Goal: Transaction & Acquisition: Purchase product/service

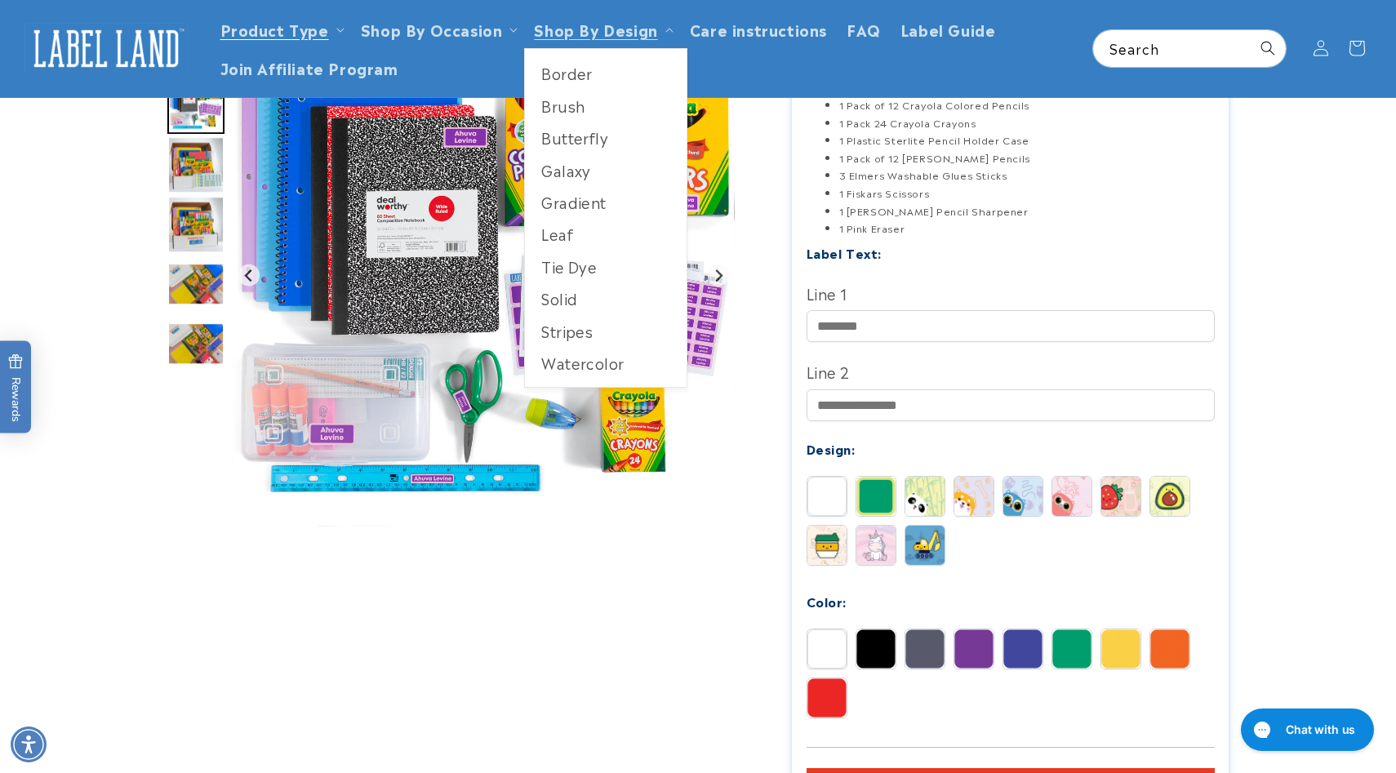
scroll to position [350, 0]
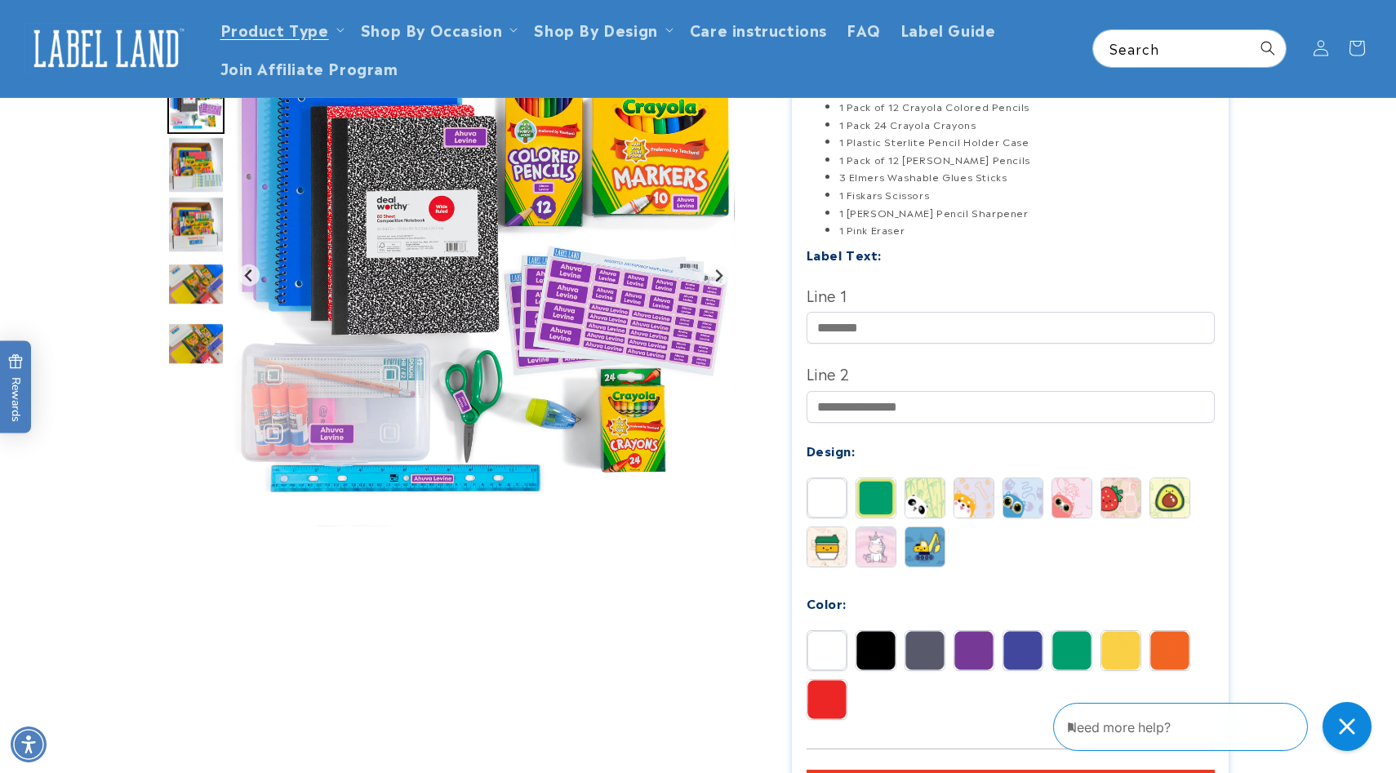
click at [882, 496] on img at bounding box center [875, 497] width 39 height 39
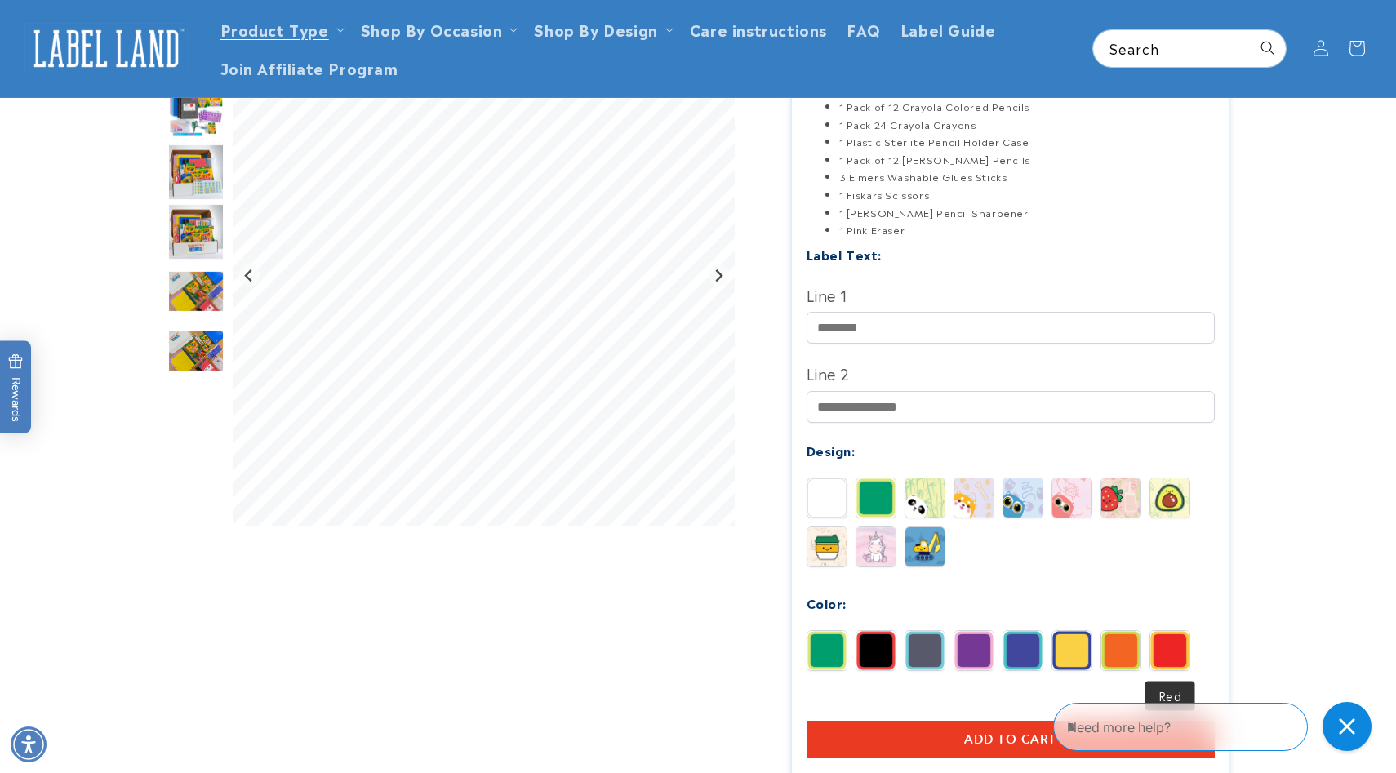
click at [1170, 647] on img at bounding box center [1169, 650] width 39 height 39
click at [828, 500] on img at bounding box center [826, 497] width 39 height 39
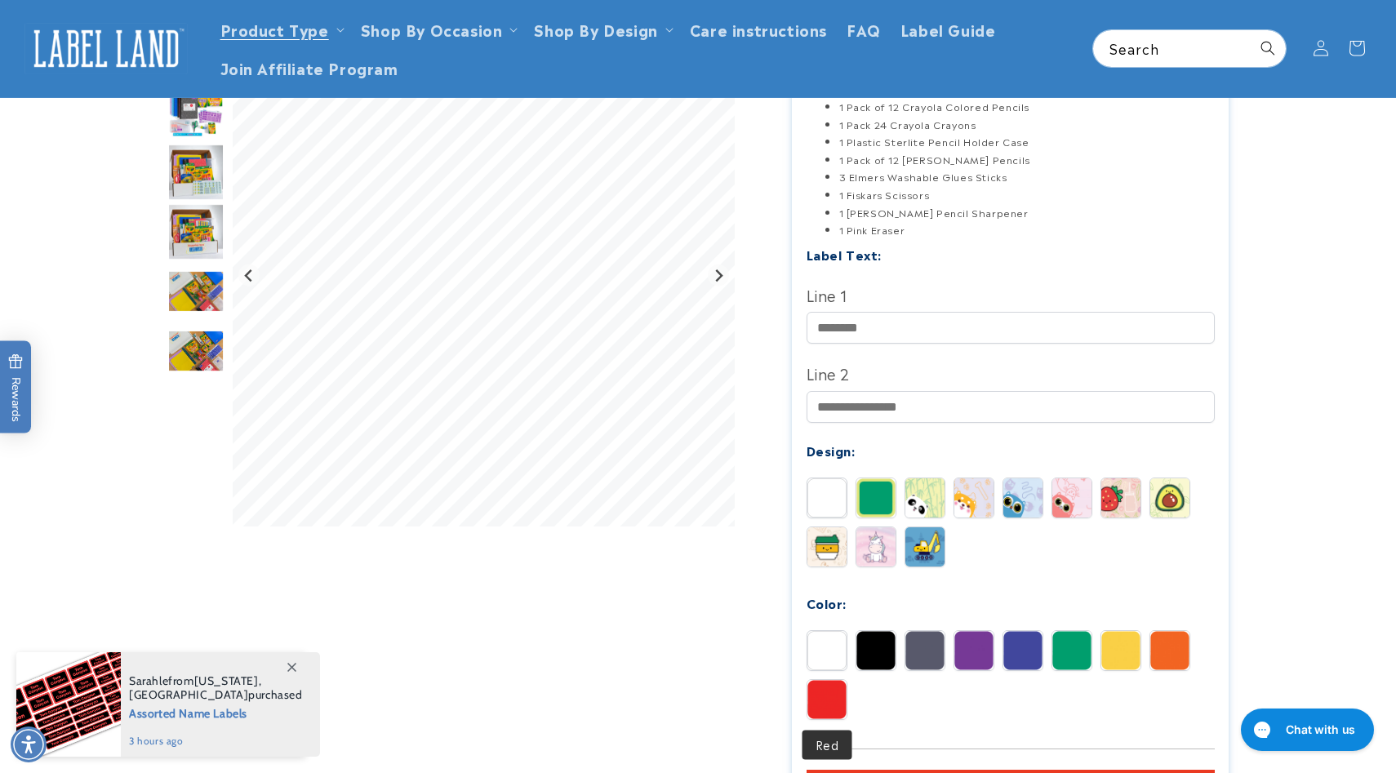
click at [817, 692] on img at bounding box center [826, 699] width 39 height 39
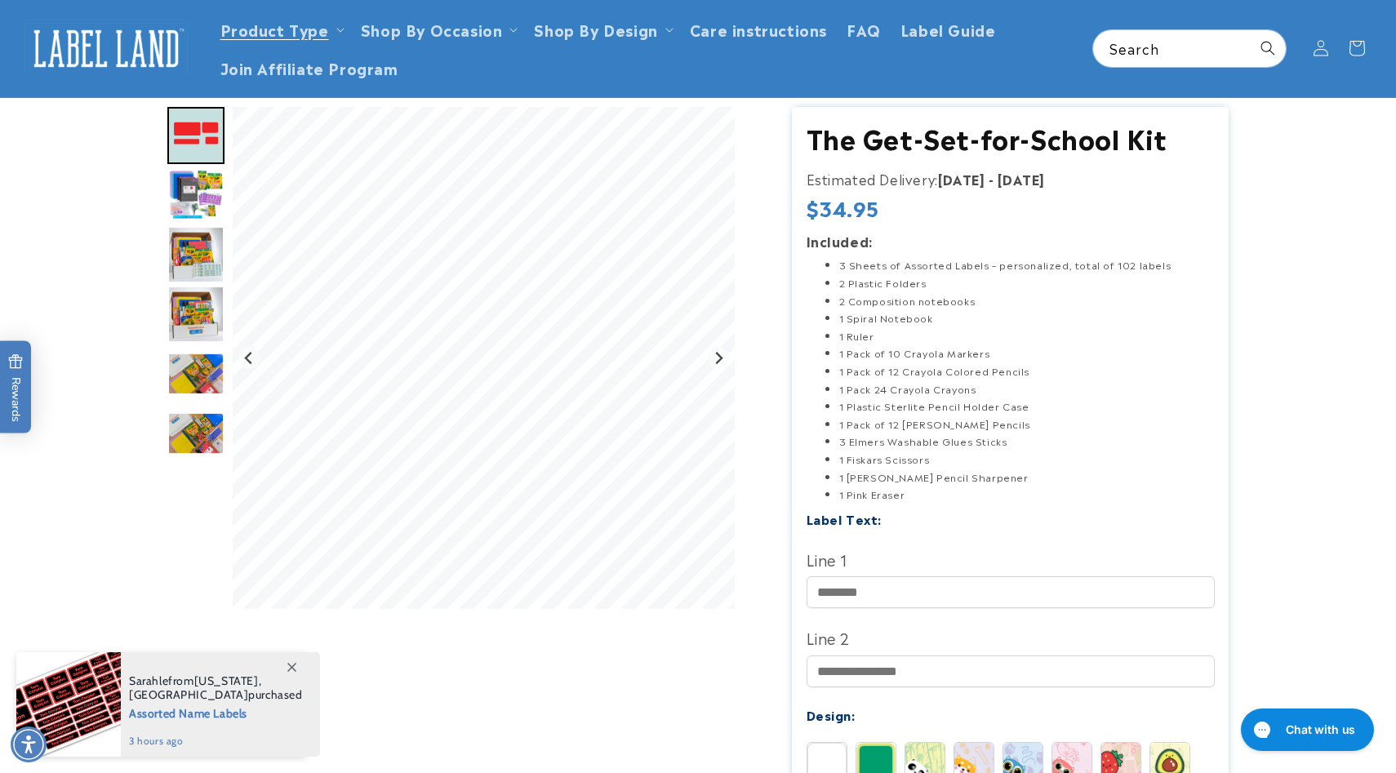
scroll to position [84, 0]
click at [202, 193] on img "Go to slide 3" at bounding box center [195, 196] width 57 height 57
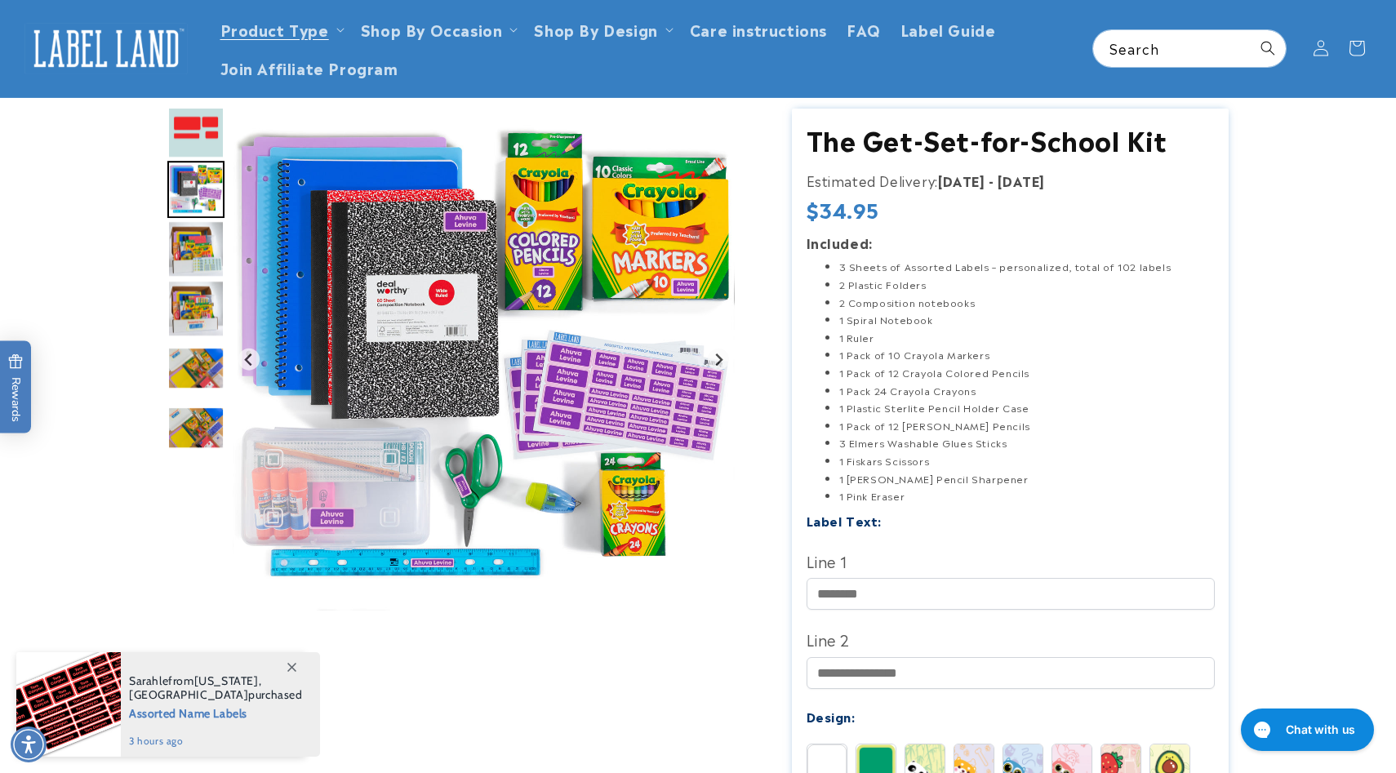
click at [198, 252] on img "Go to slide 4" at bounding box center [195, 248] width 57 height 57
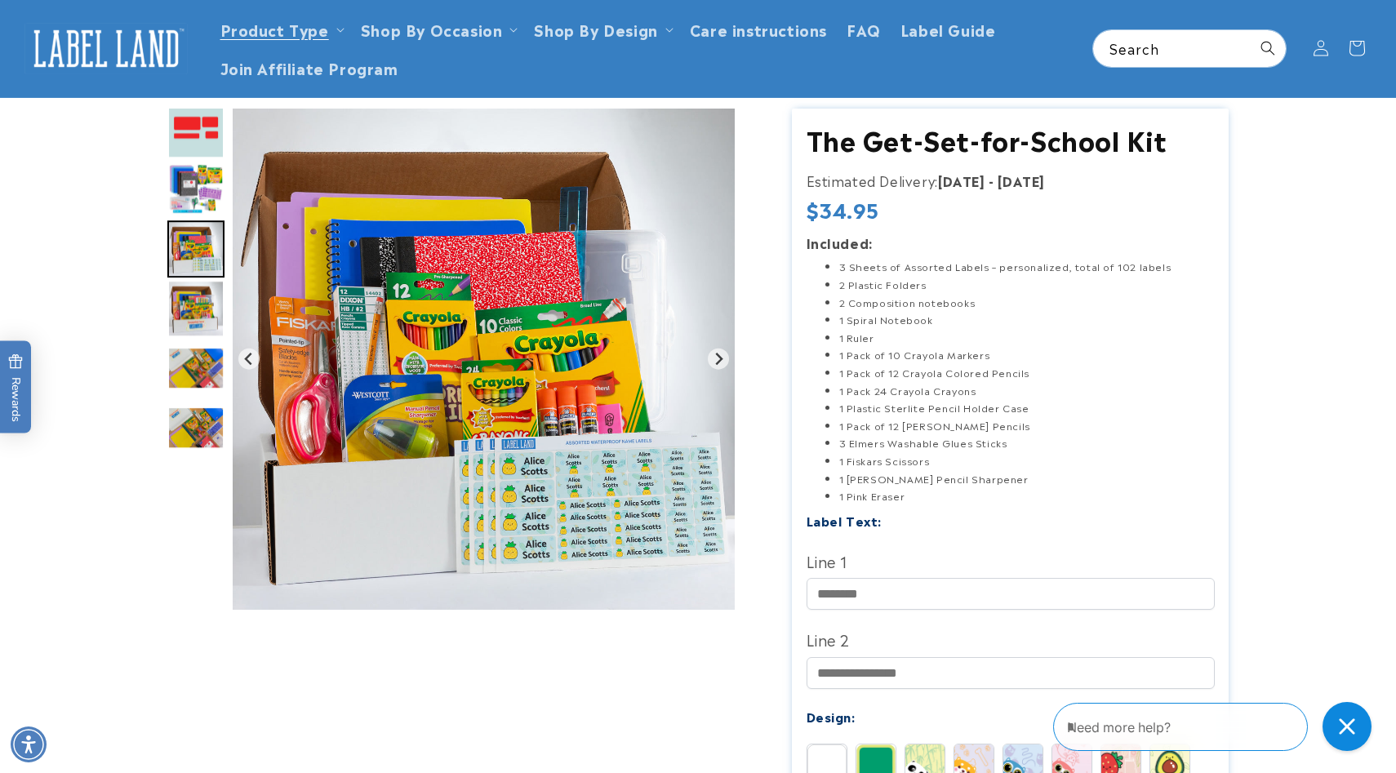
click at [198, 295] on img "Go to slide 5" at bounding box center [195, 308] width 57 height 57
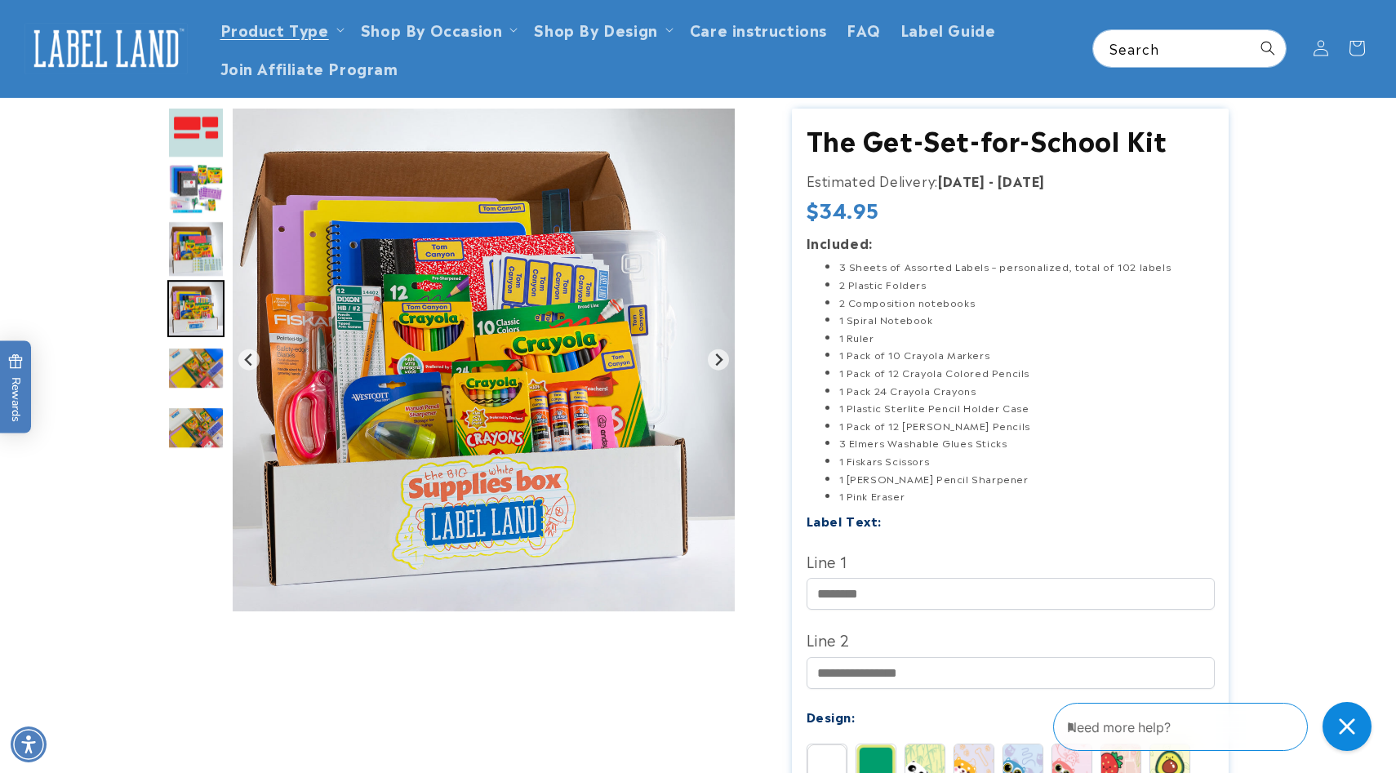
click at [192, 375] on img "Go to slide 6" at bounding box center [195, 368] width 57 height 42
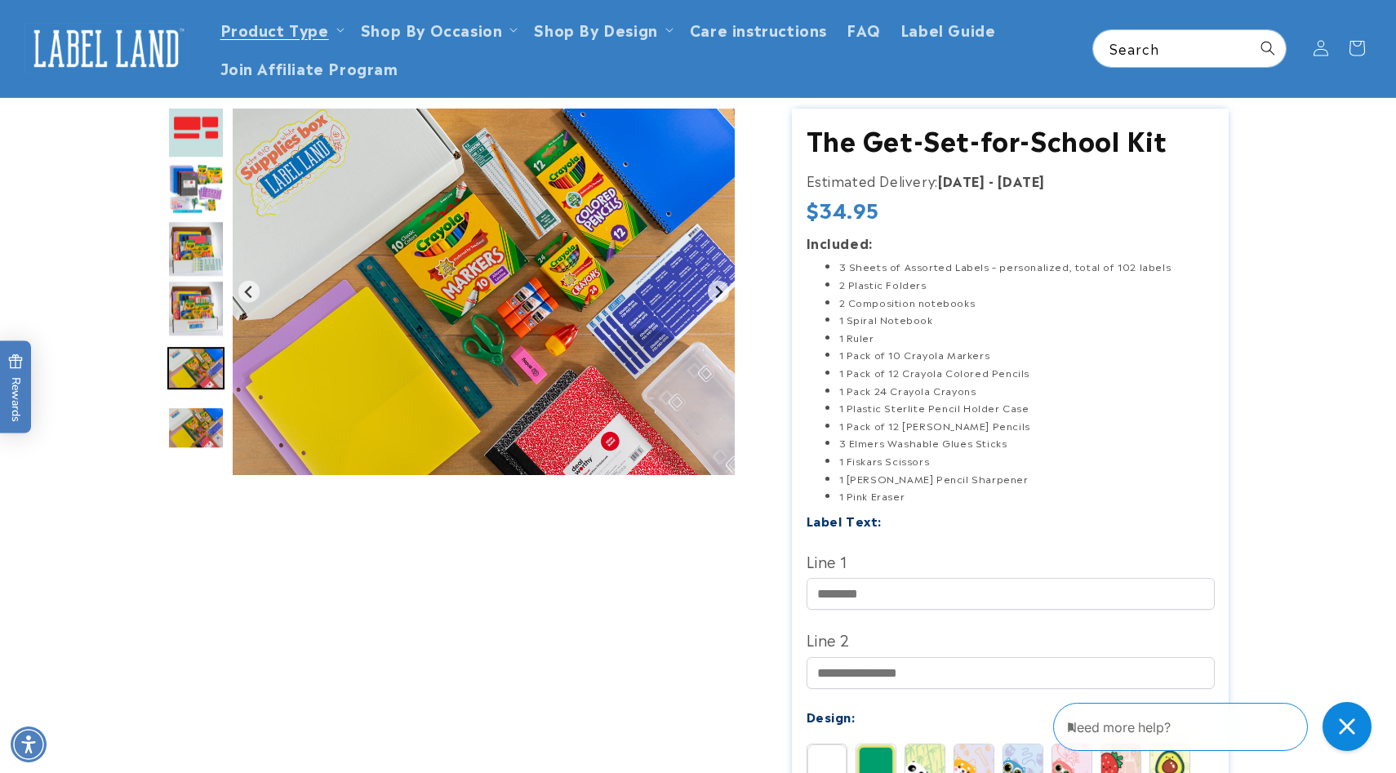
click at [194, 424] on img "Go to slide 7" at bounding box center [195, 428] width 57 height 43
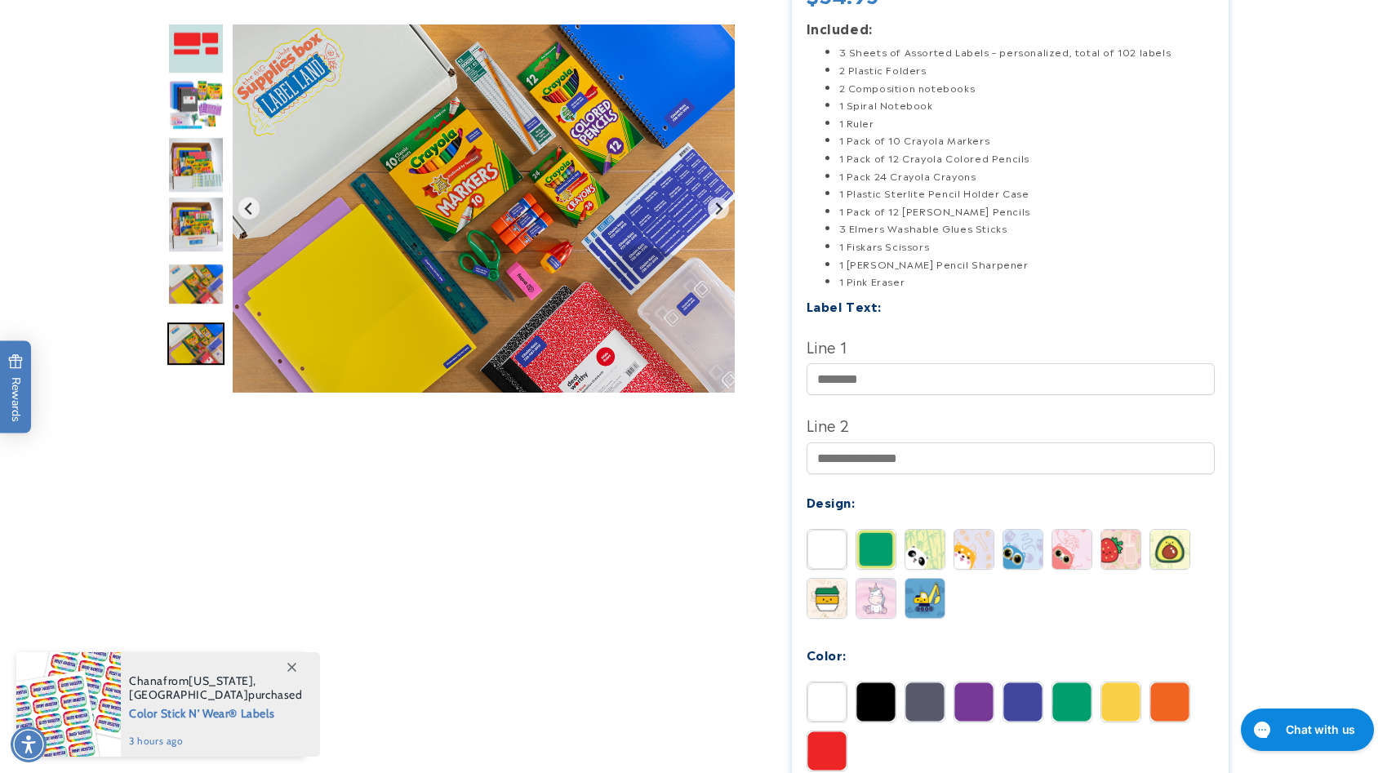
scroll to position [363, 0]
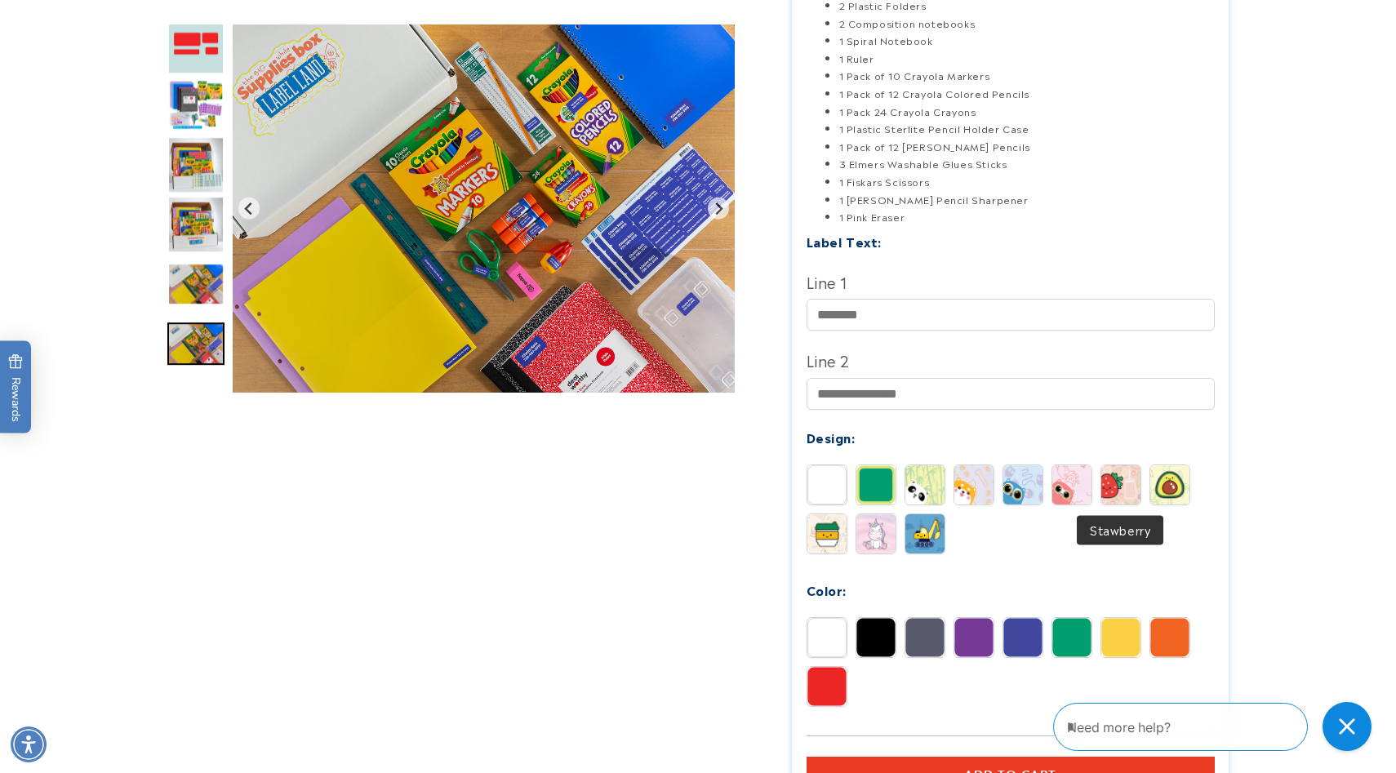
click at [1118, 490] on img at bounding box center [1120, 484] width 39 height 39
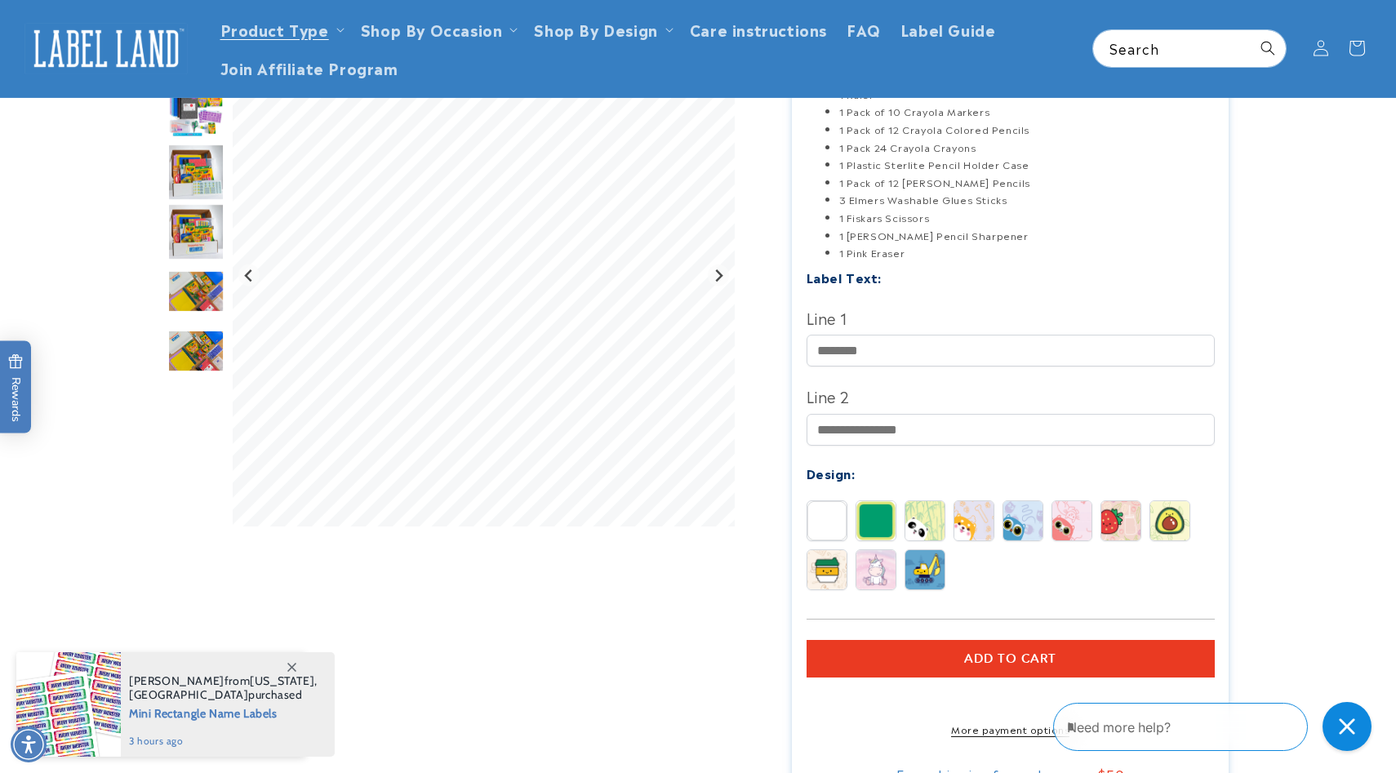
scroll to position [324, 0]
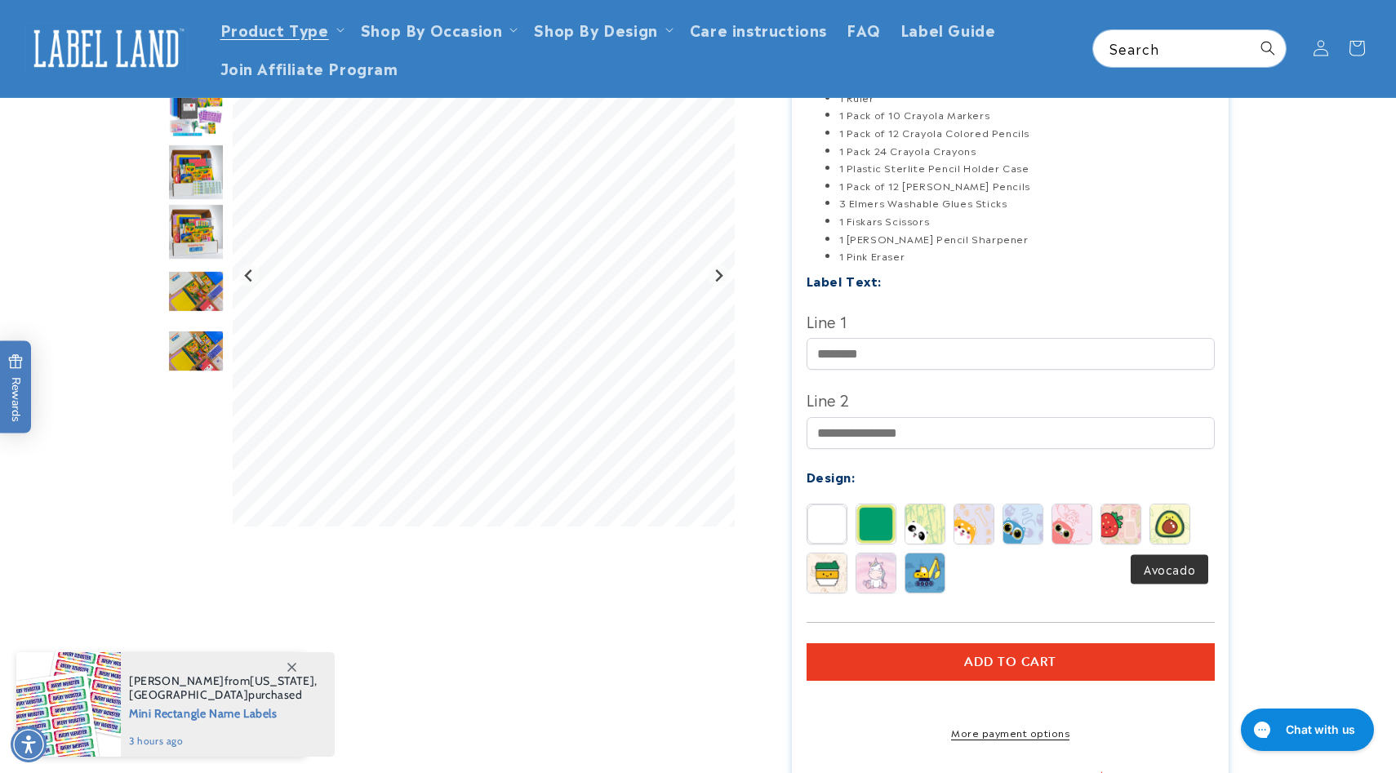
click at [1163, 530] on img at bounding box center [1169, 523] width 39 height 39
click at [879, 527] on img at bounding box center [875, 523] width 39 height 39
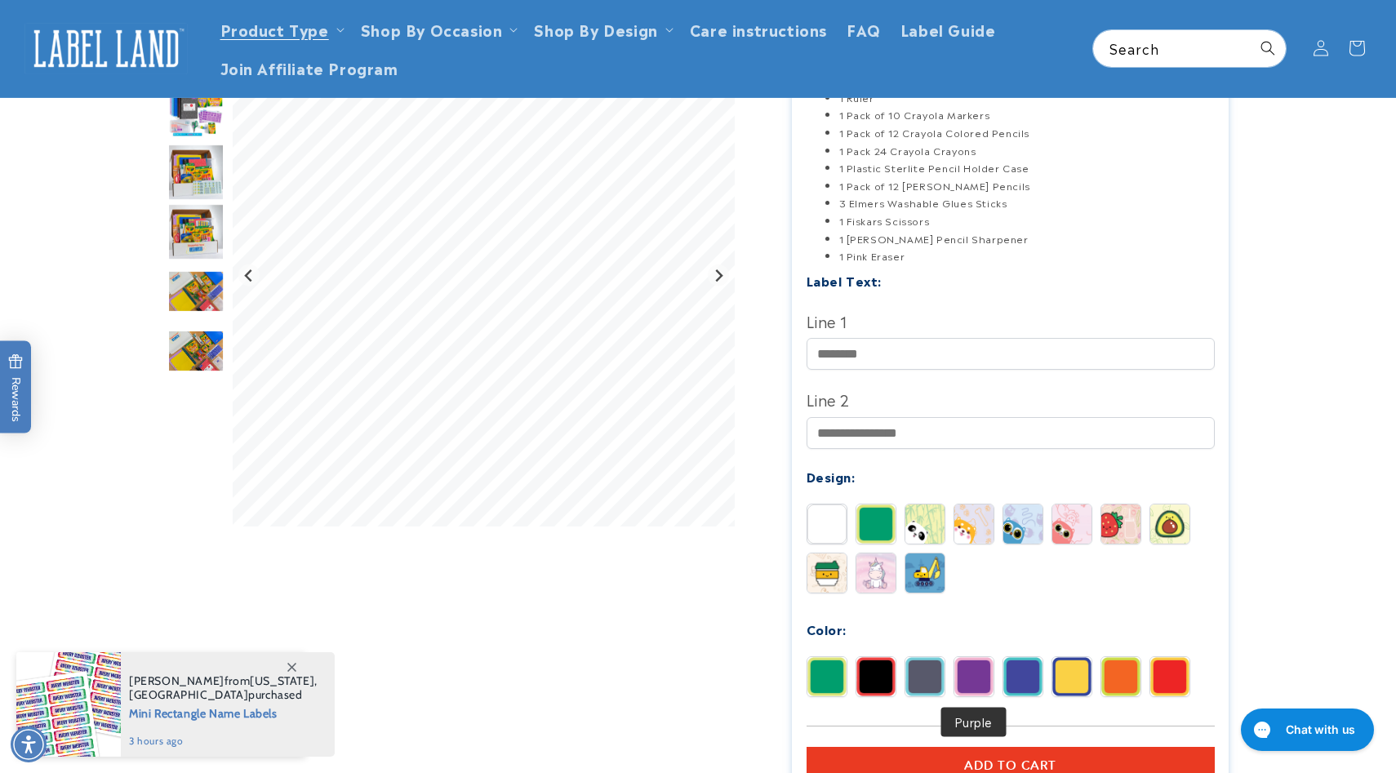
click at [965, 678] on img at bounding box center [973, 676] width 39 height 39
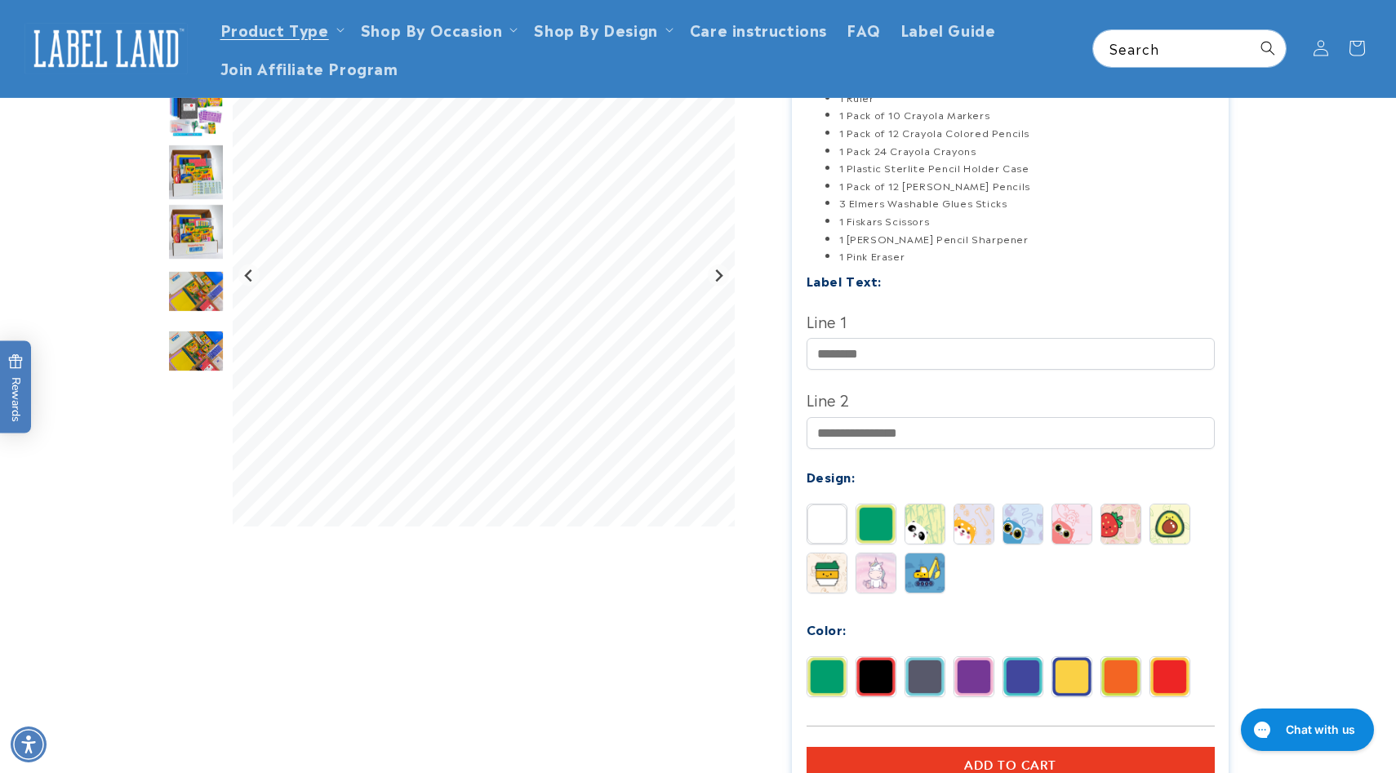
click at [930, 678] on img at bounding box center [924, 676] width 39 height 39
click at [837, 526] on img at bounding box center [826, 523] width 39 height 39
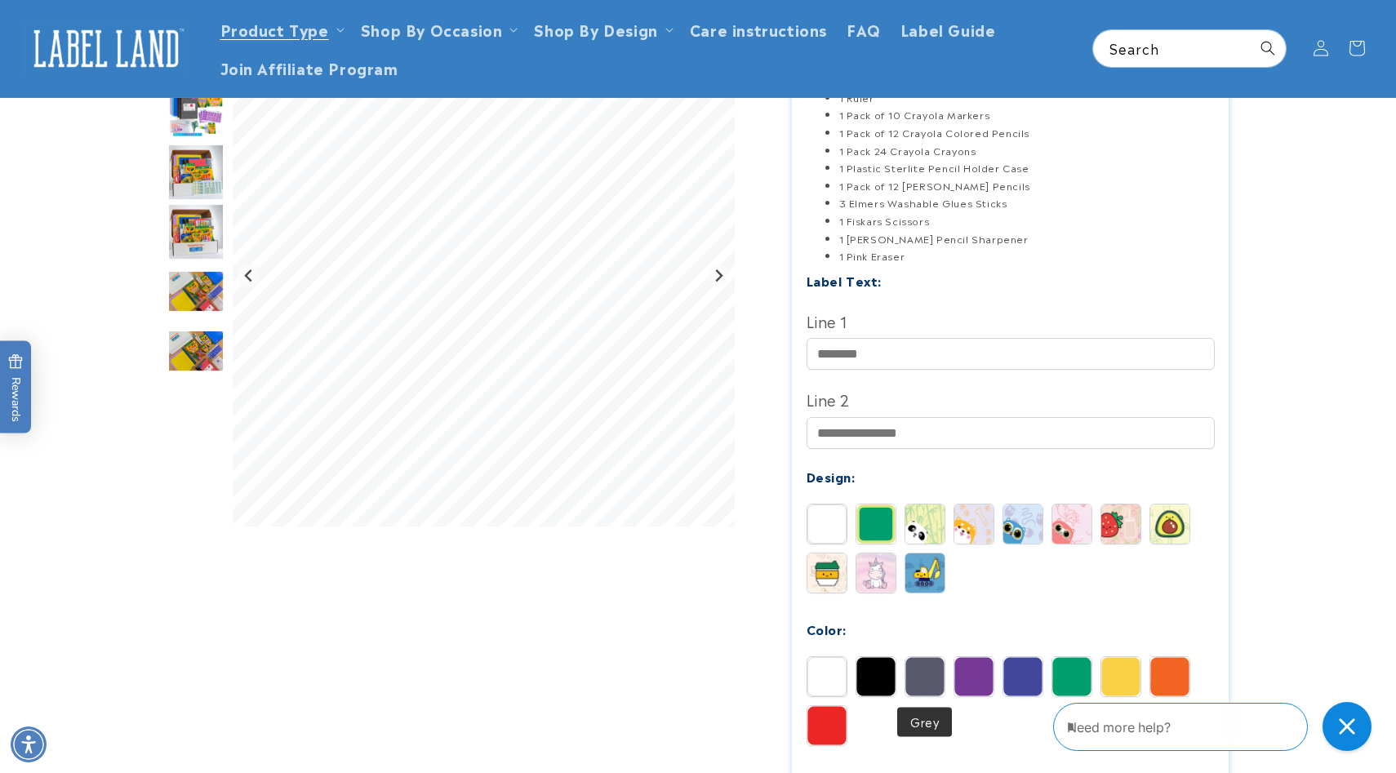
click at [919, 668] on img at bounding box center [924, 676] width 39 height 39
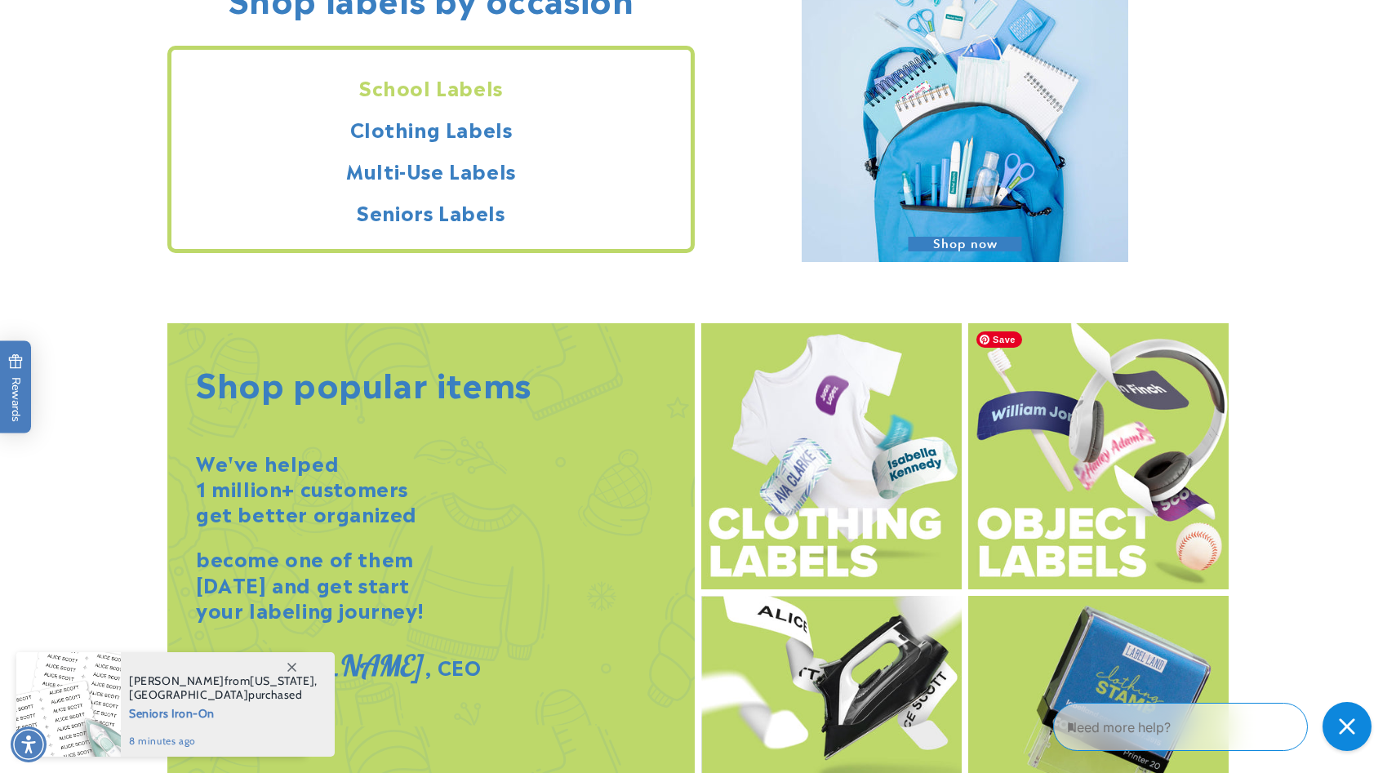
scroll to position [1591, 0]
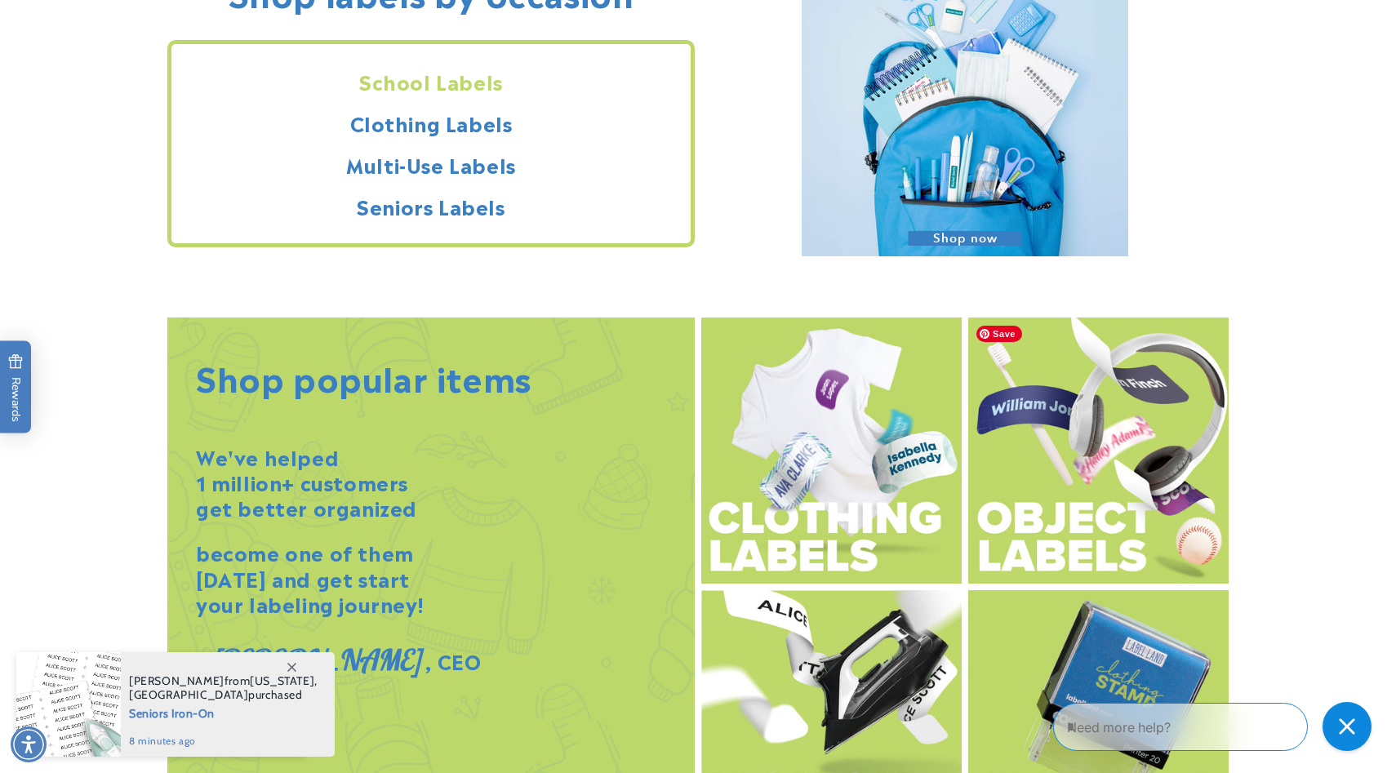
click at [1079, 429] on img at bounding box center [1098, 451] width 260 height 266
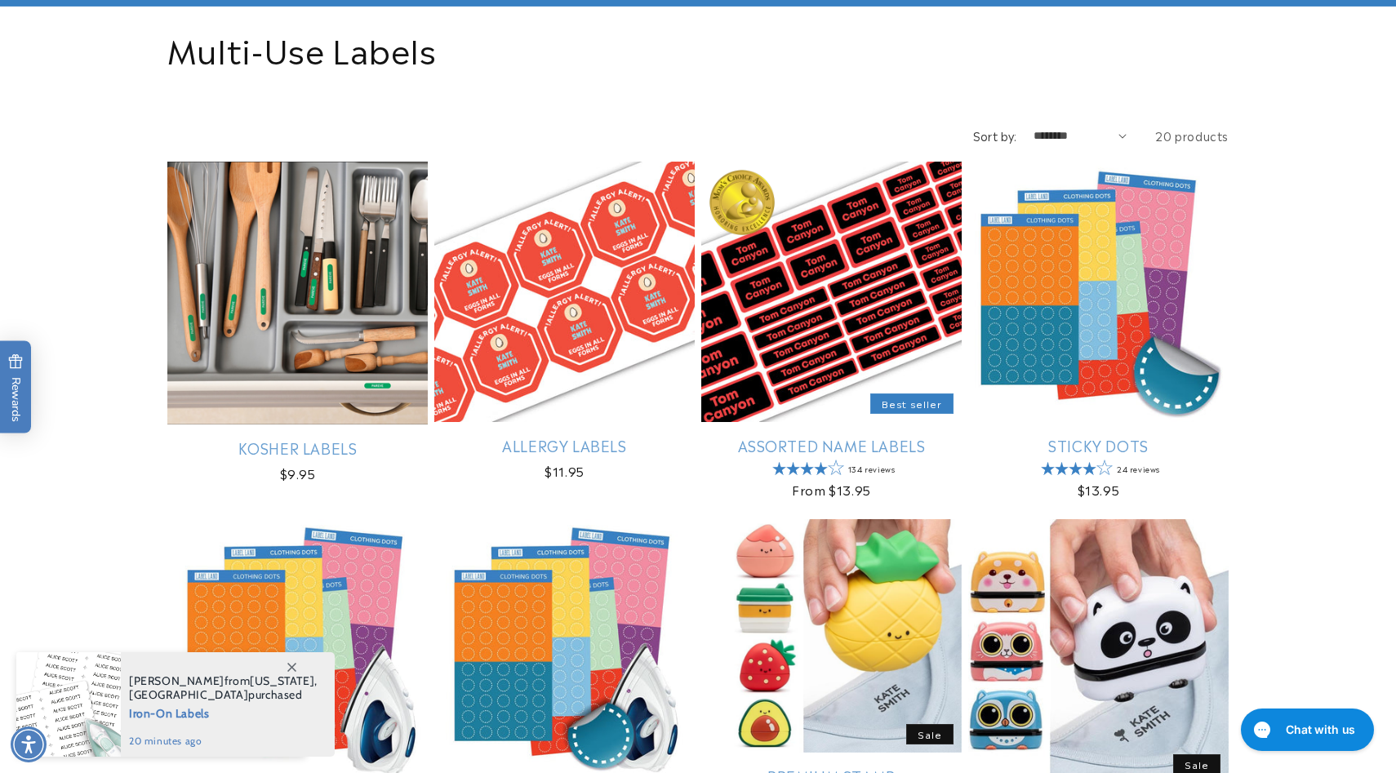
scroll to position [163, 0]
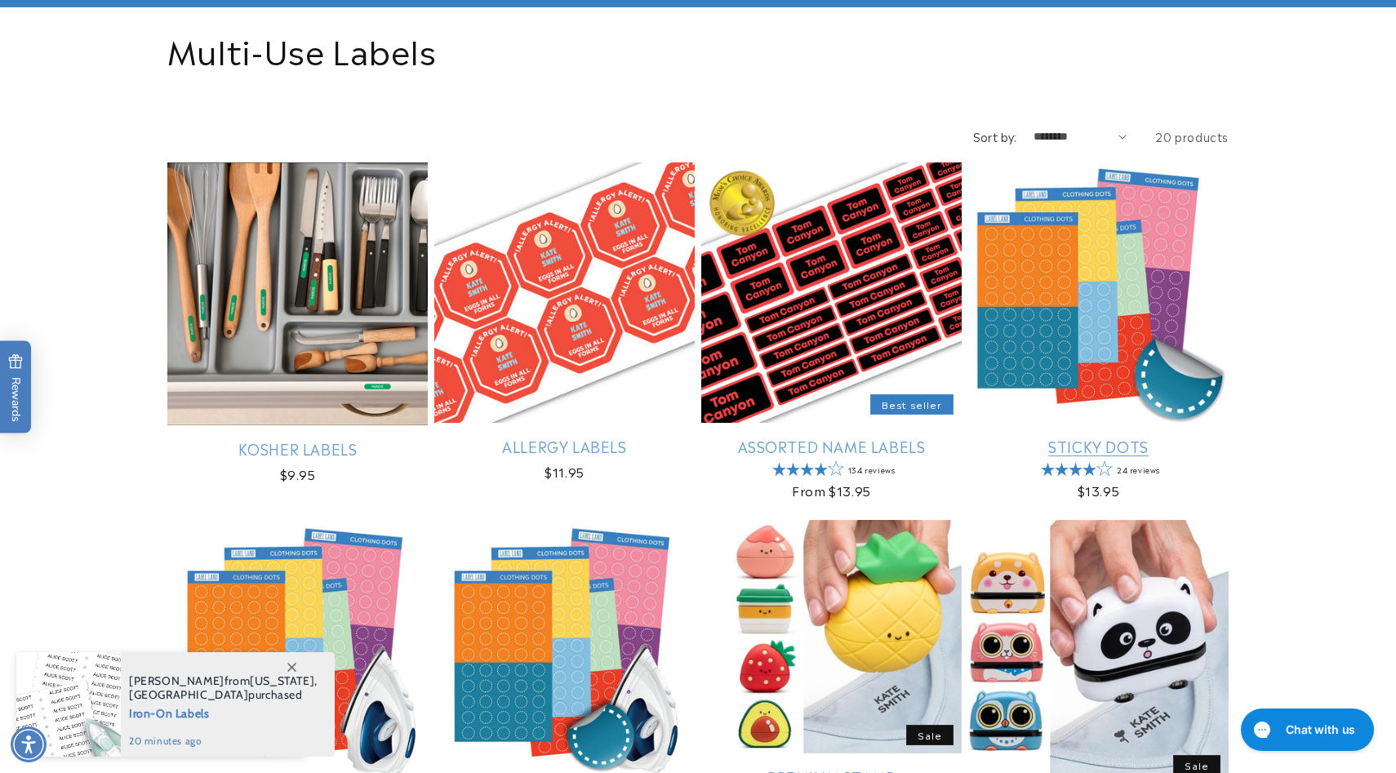
click at [1107, 437] on link "Sticky Dots" at bounding box center [1098, 446] width 260 height 19
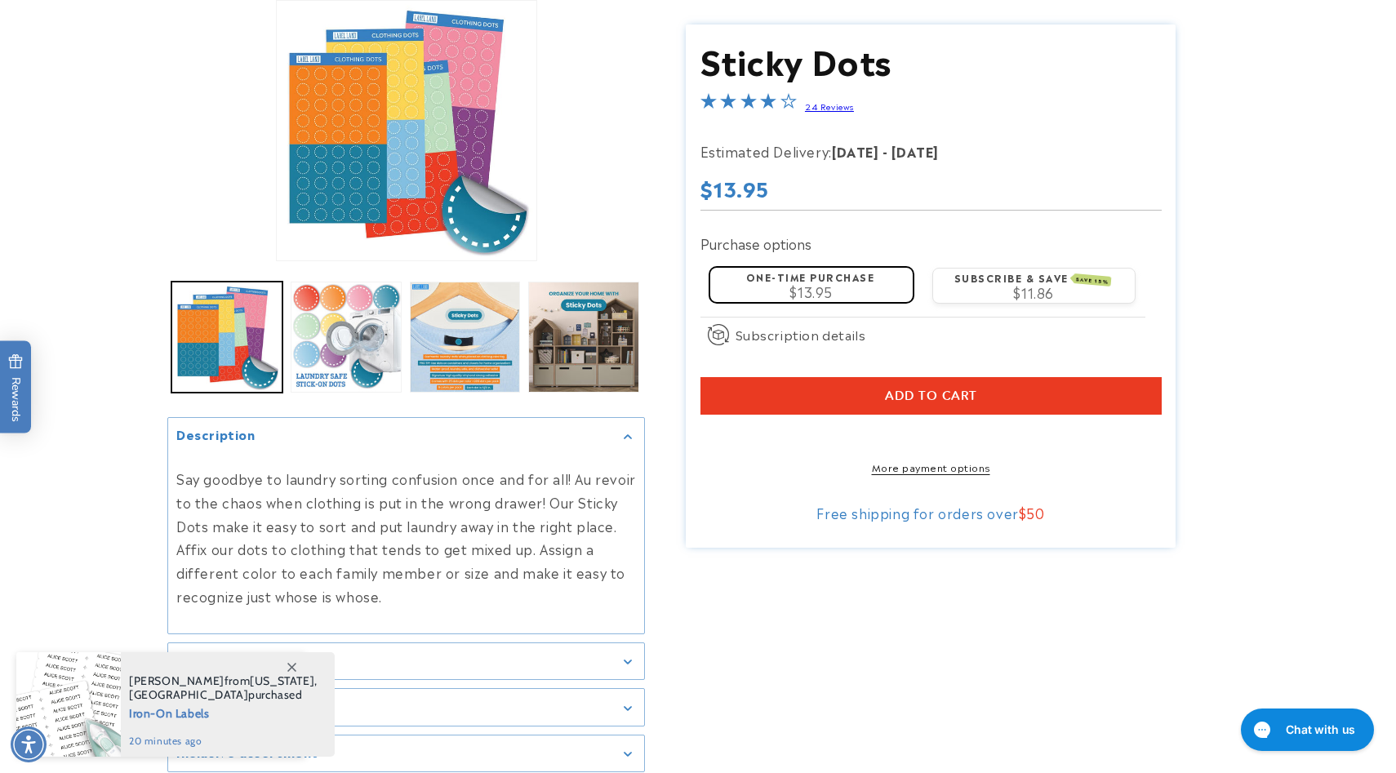
scroll to position [210, 0]
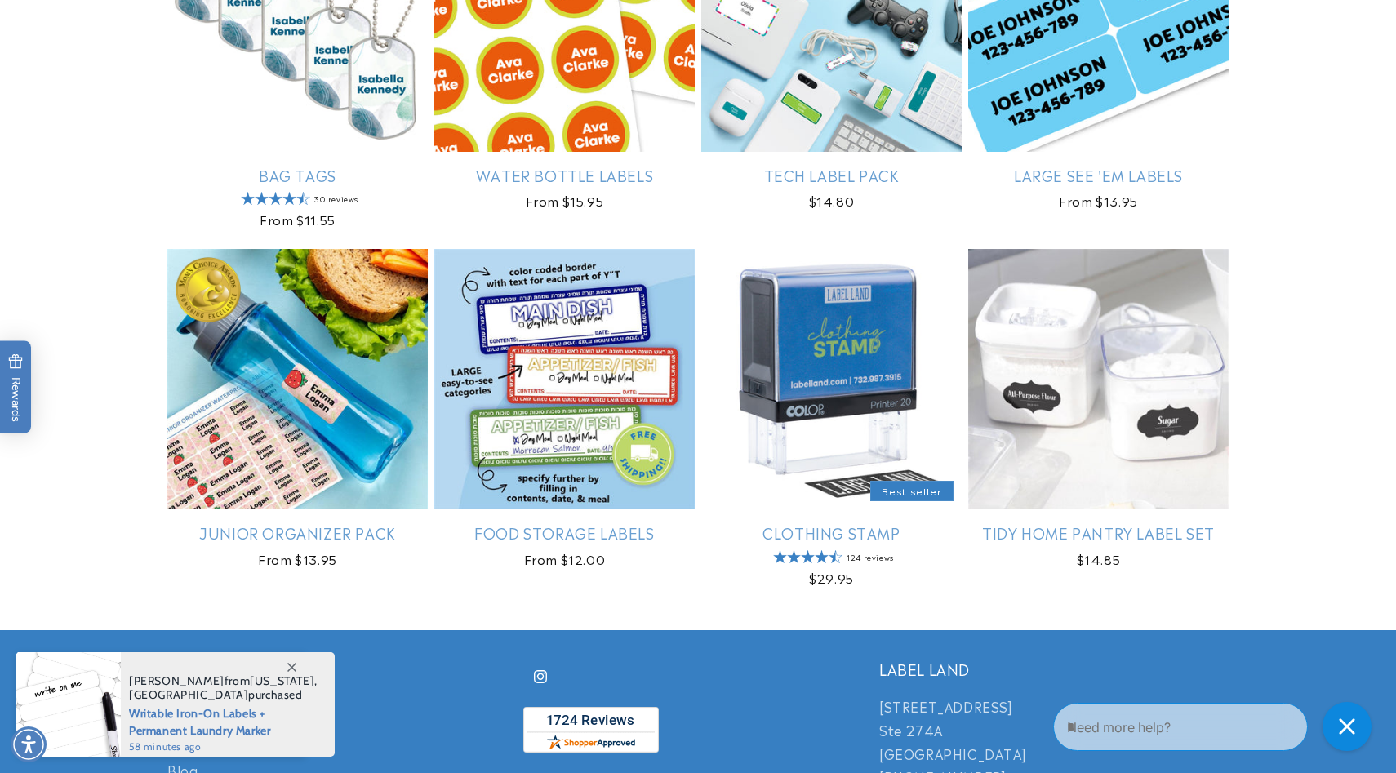
scroll to position [1532, 0]
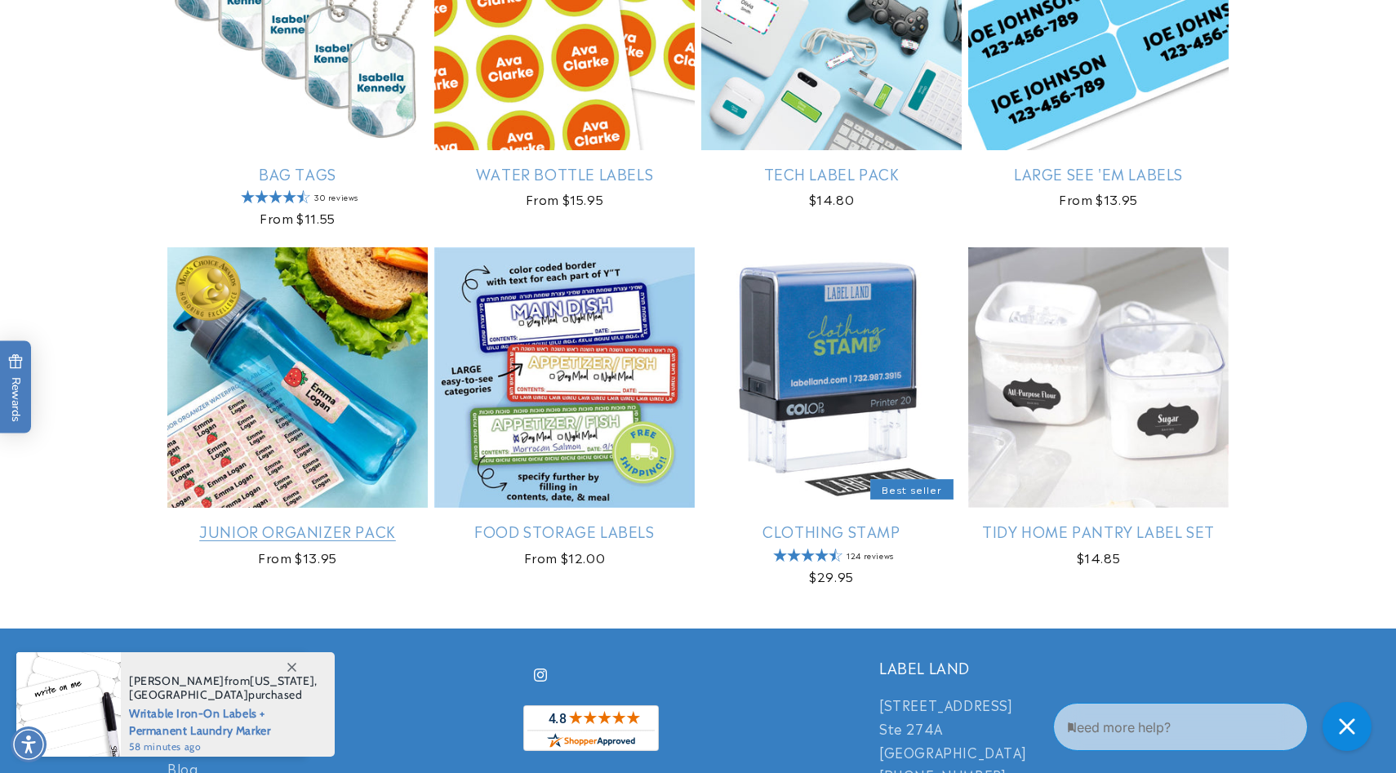
click at [346, 522] on link "Junior Organizer Pack" at bounding box center [297, 531] width 260 height 19
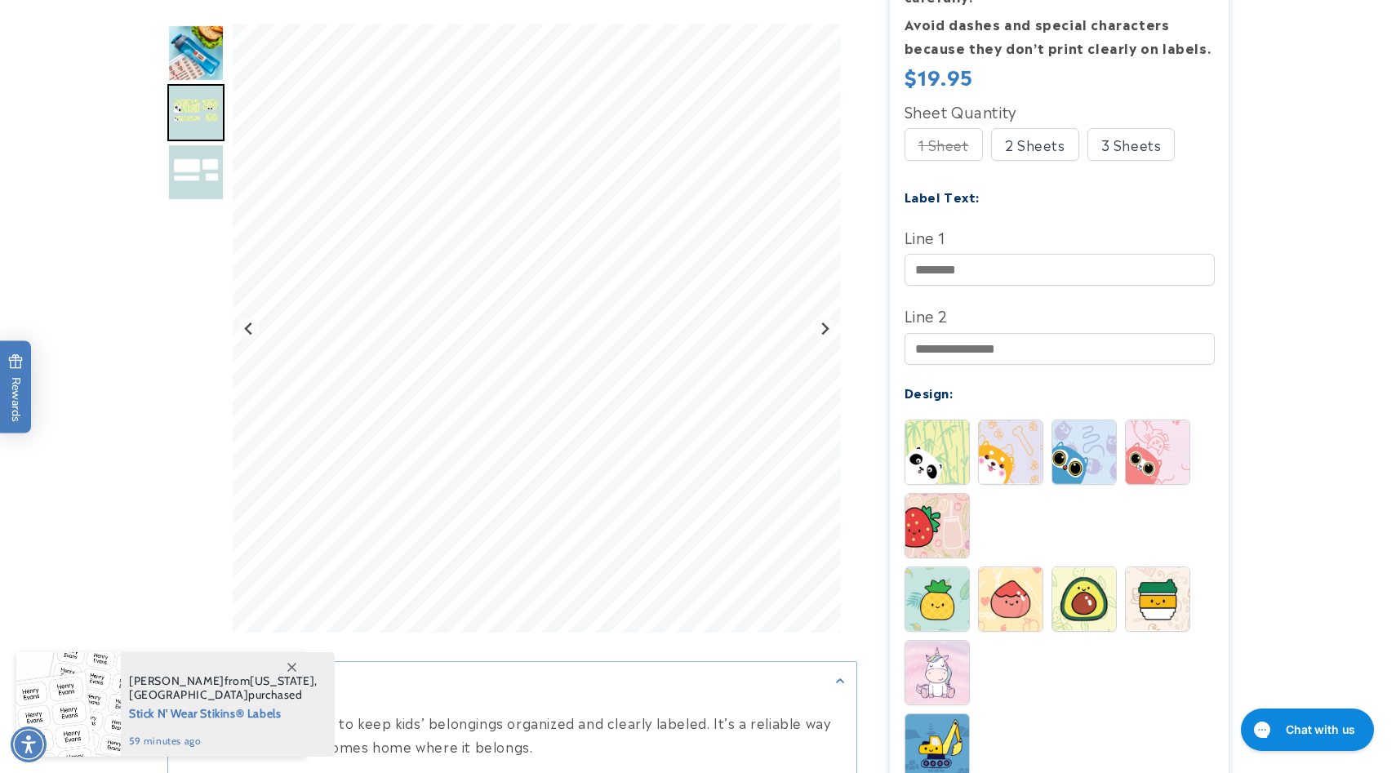
scroll to position [624, 0]
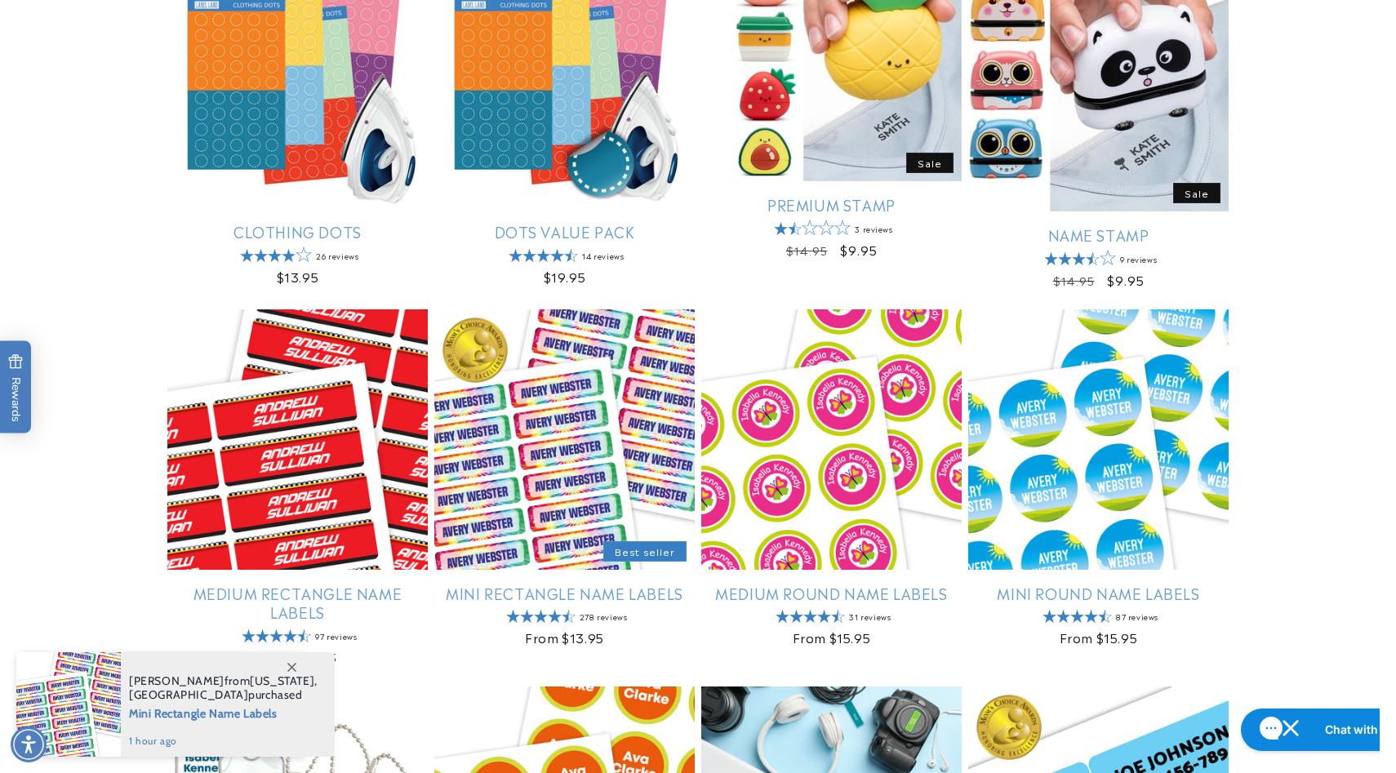
scroll to position [736, 0]
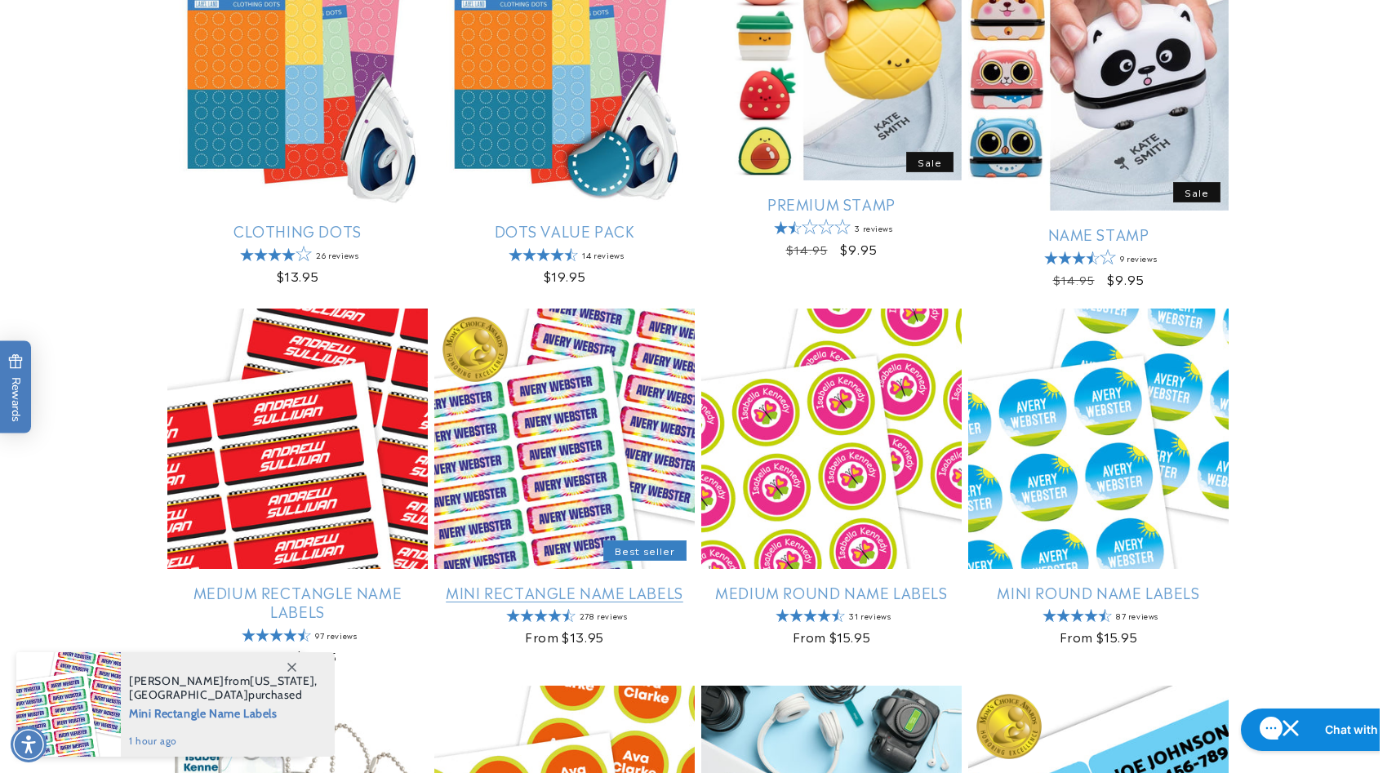
click at [615, 583] on link "Mini Rectangle Name Labels" at bounding box center [564, 592] width 260 height 19
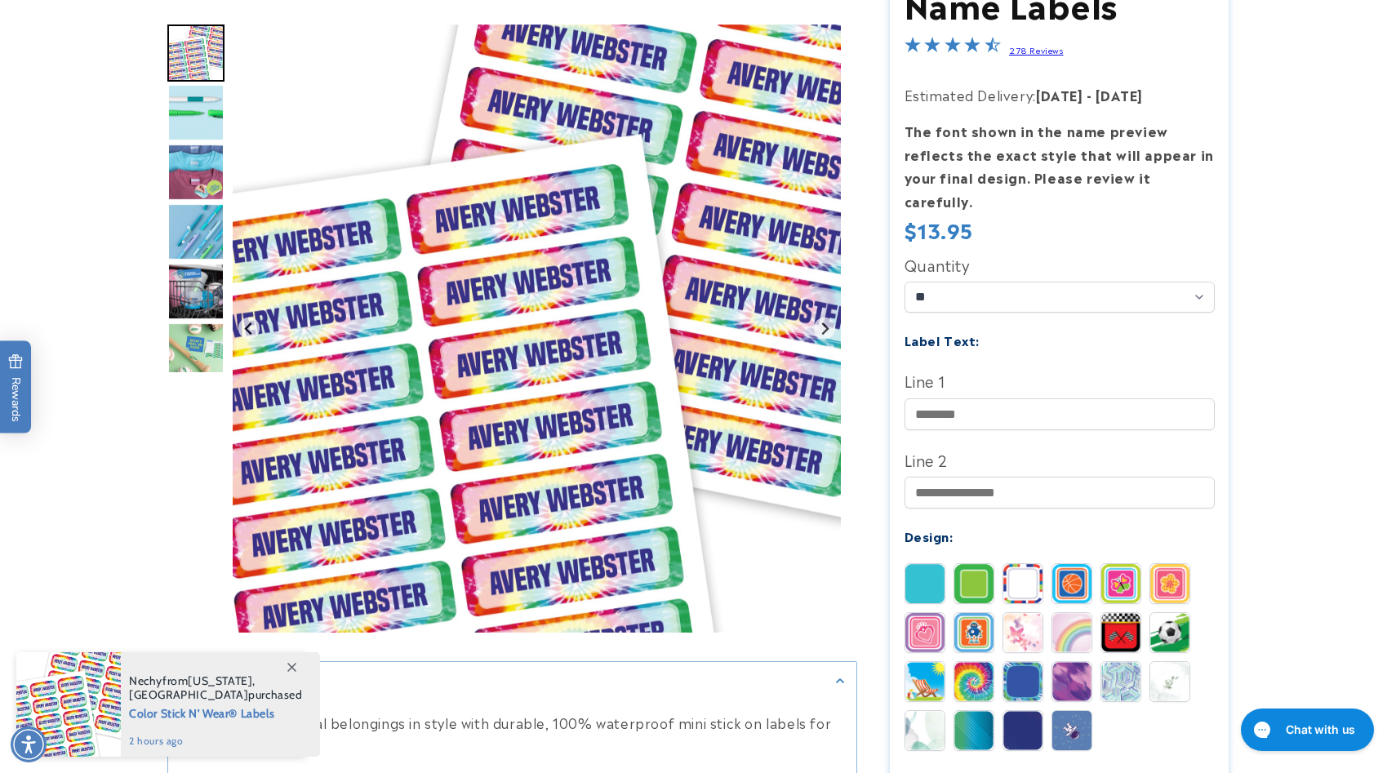
scroll to position [342, 0]
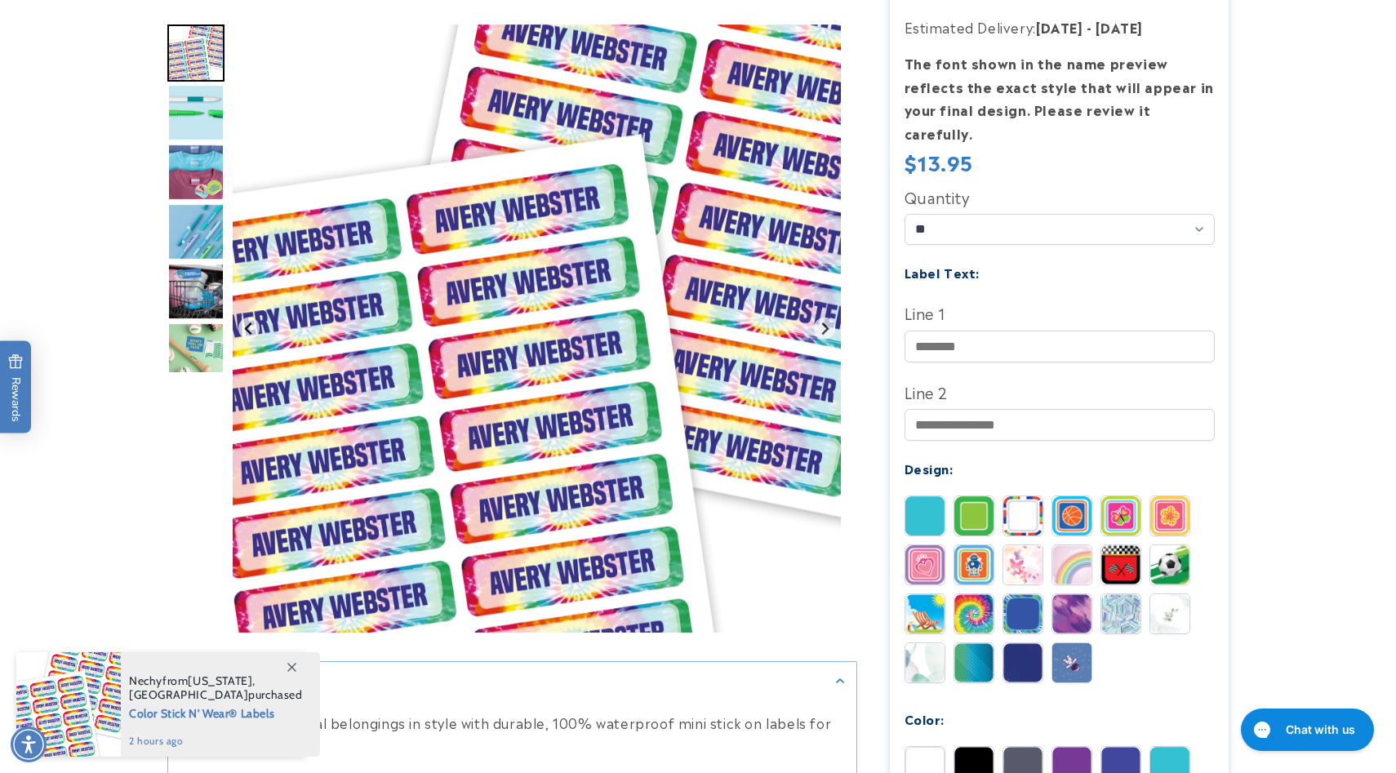
click at [926, 496] on img at bounding box center [924, 515] width 39 height 39
click at [977, 496] on img at bounding box center [973, 515] width 39 height 39
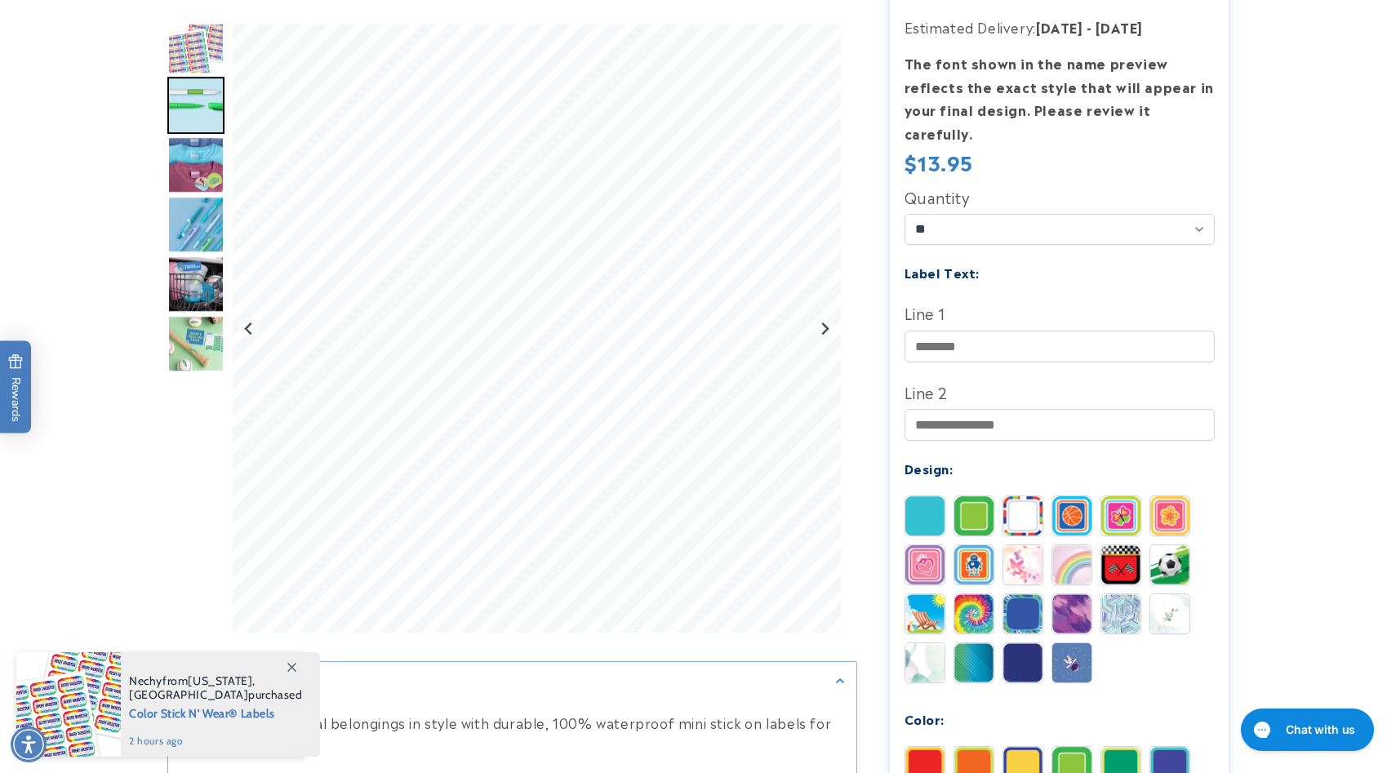
click at [926, 496] on img at bounding box center [924, 515] width 39 height 39
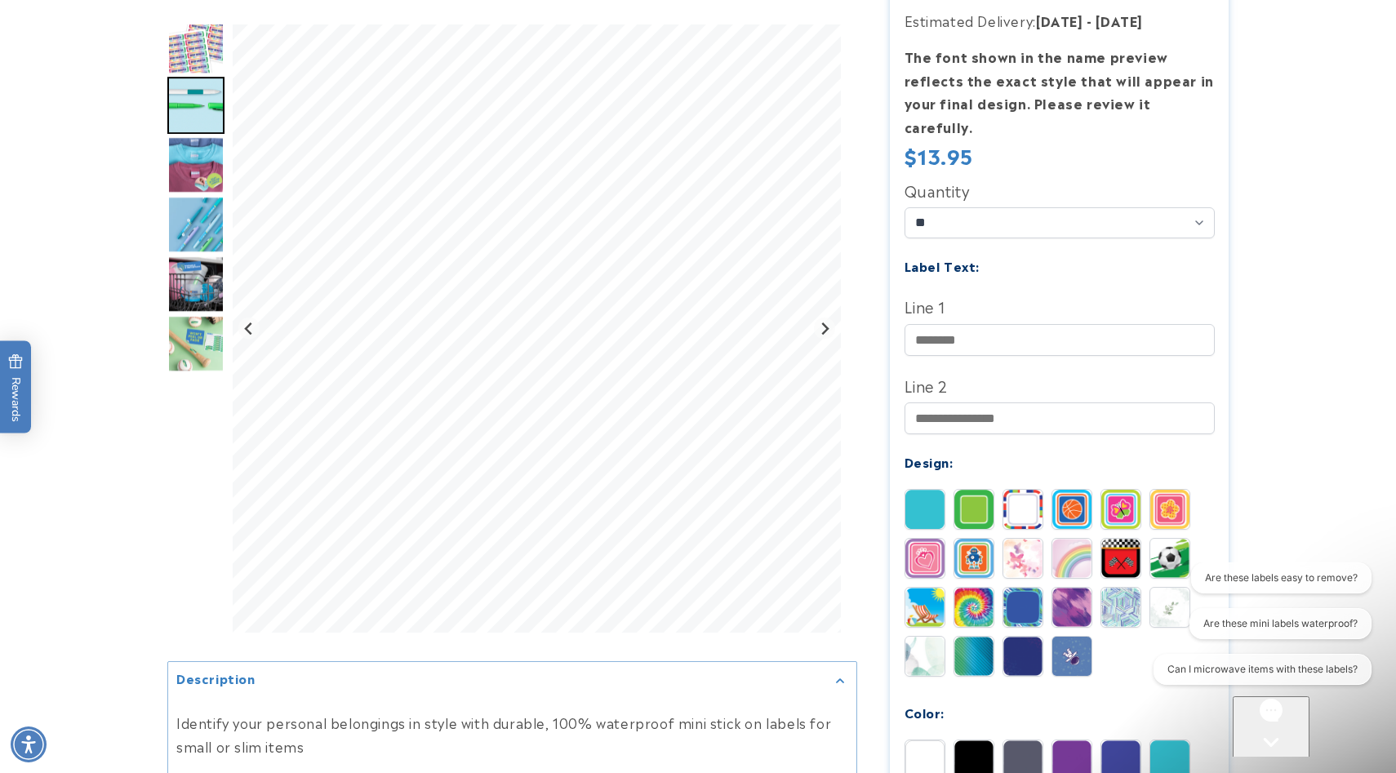
scroll to position [0, 0]
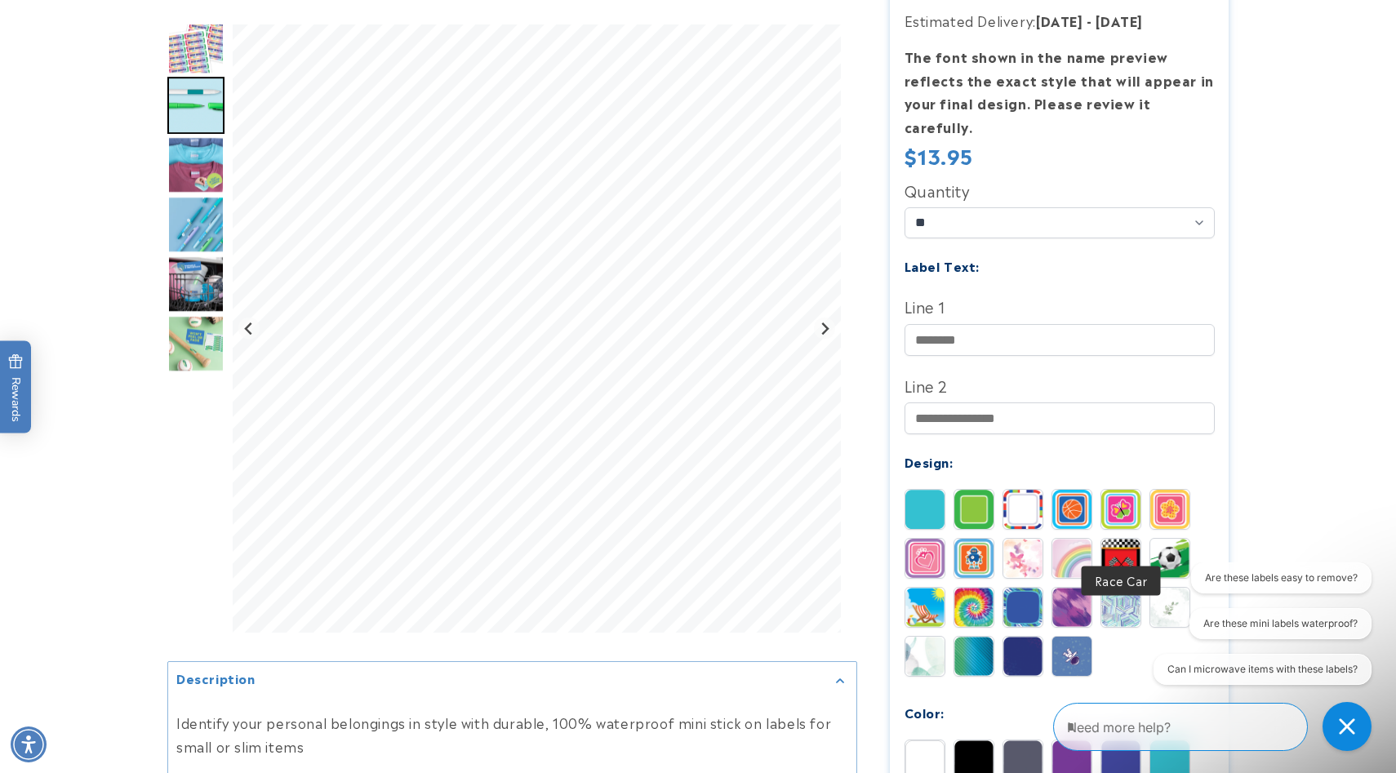
click at [1120, 539] on img at bounding box center [1120, 558] width 39 height 39
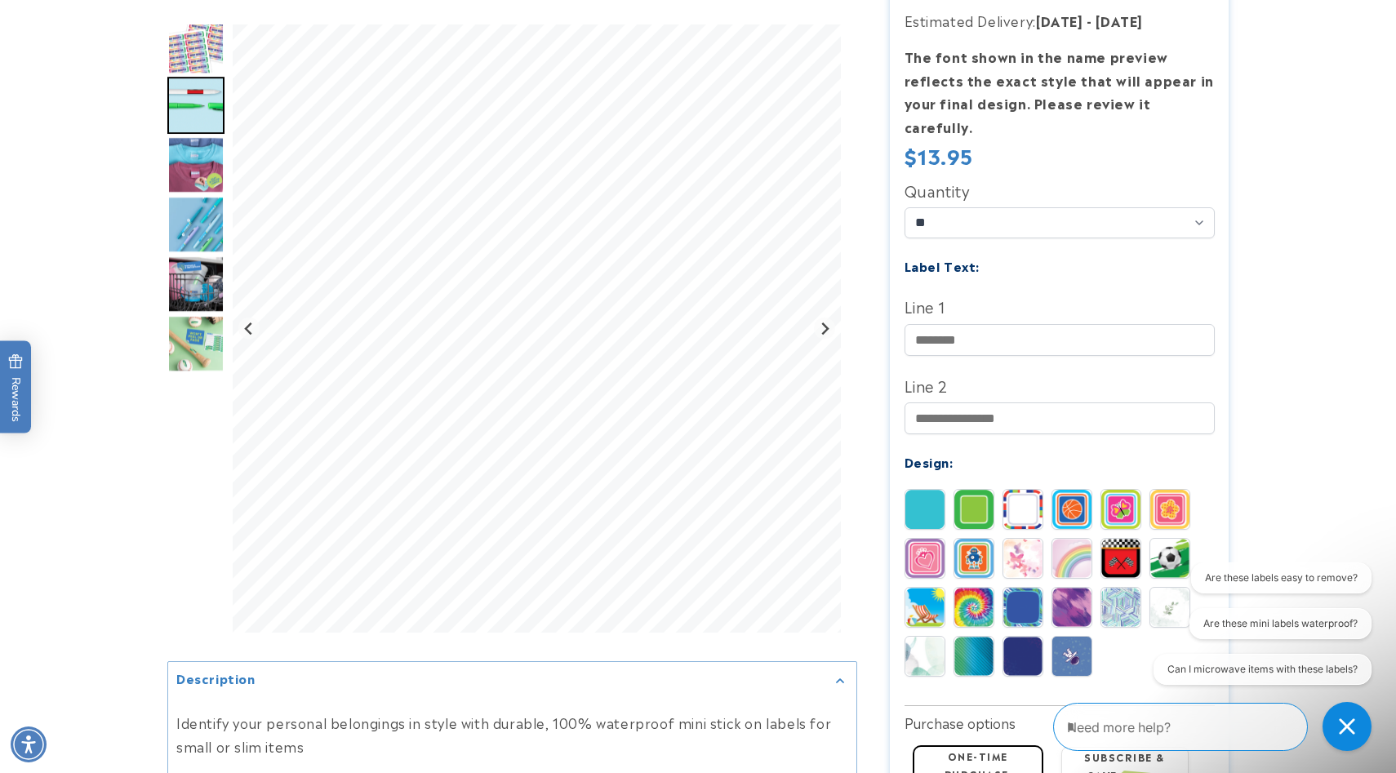
click at [977, 490] on img at bounding box center [973, 509] width 39 height 39
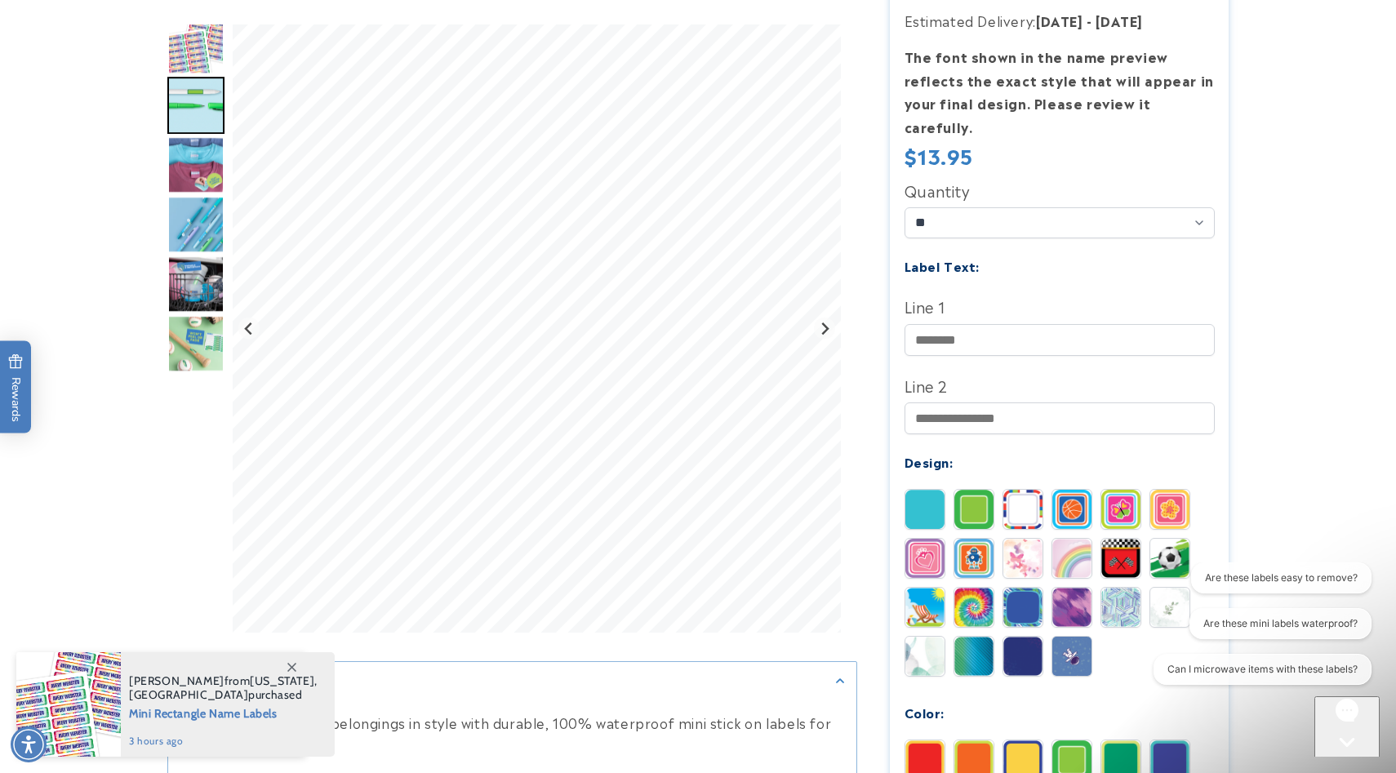
click at [929, 490] on img at bounding box center [924, 509] width 39 height 39
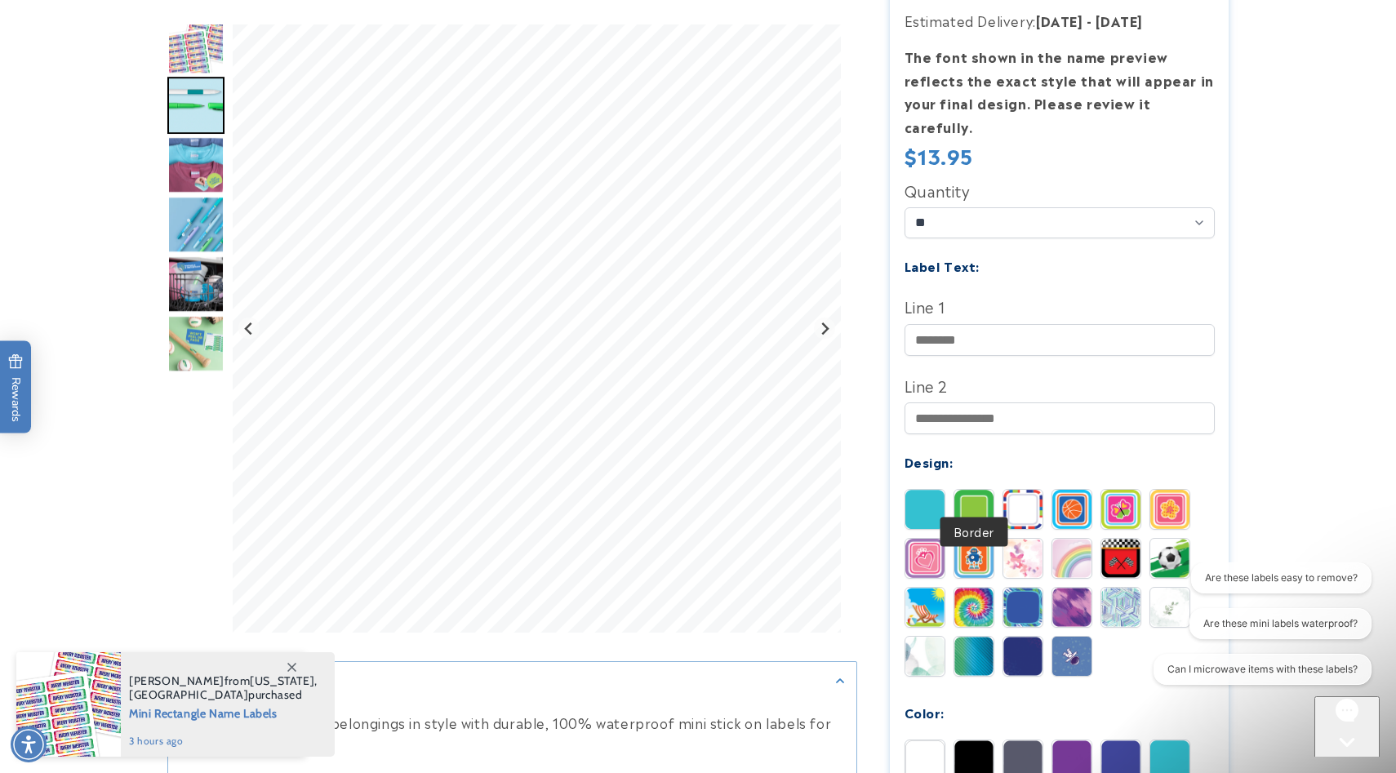
click at [984, 490] on img at bounding box center [973, 509] width 39 height 39
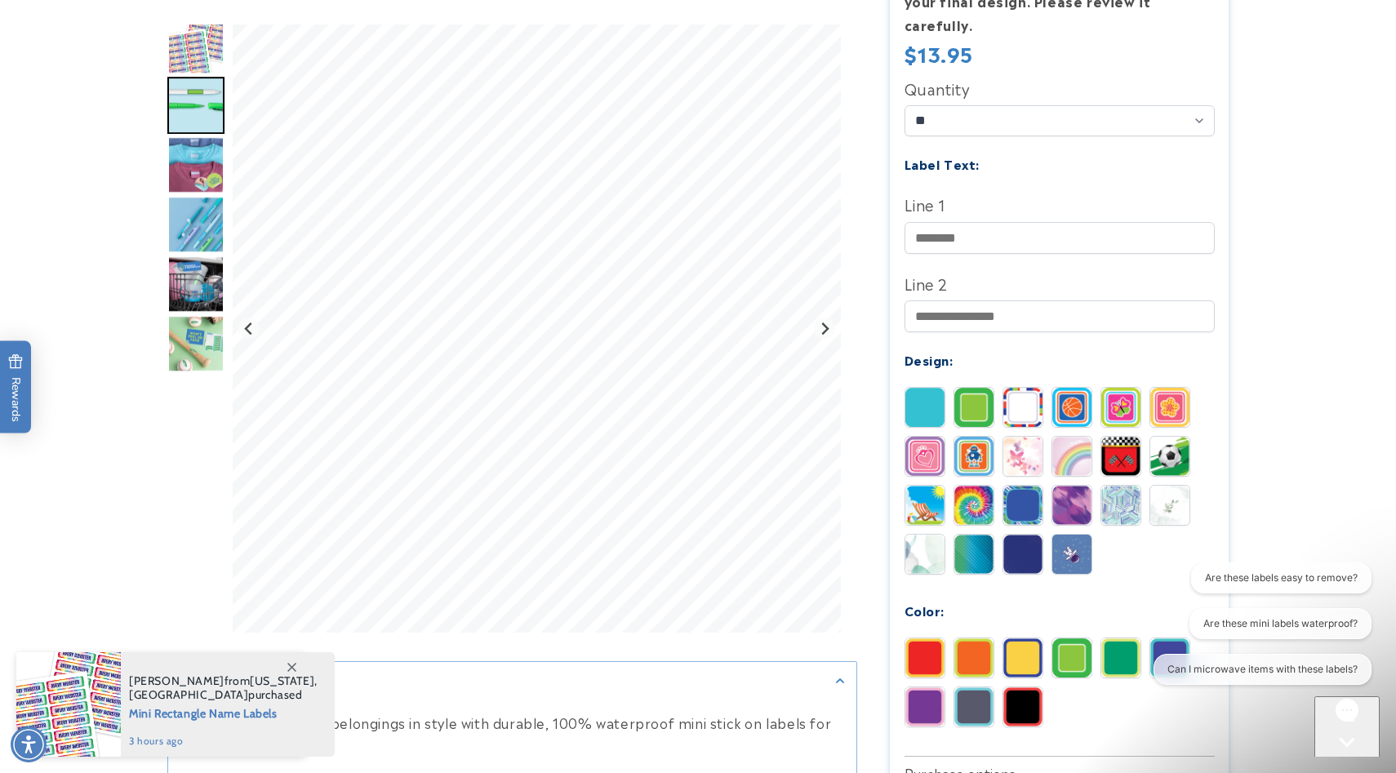
scroll to position [521, 0]
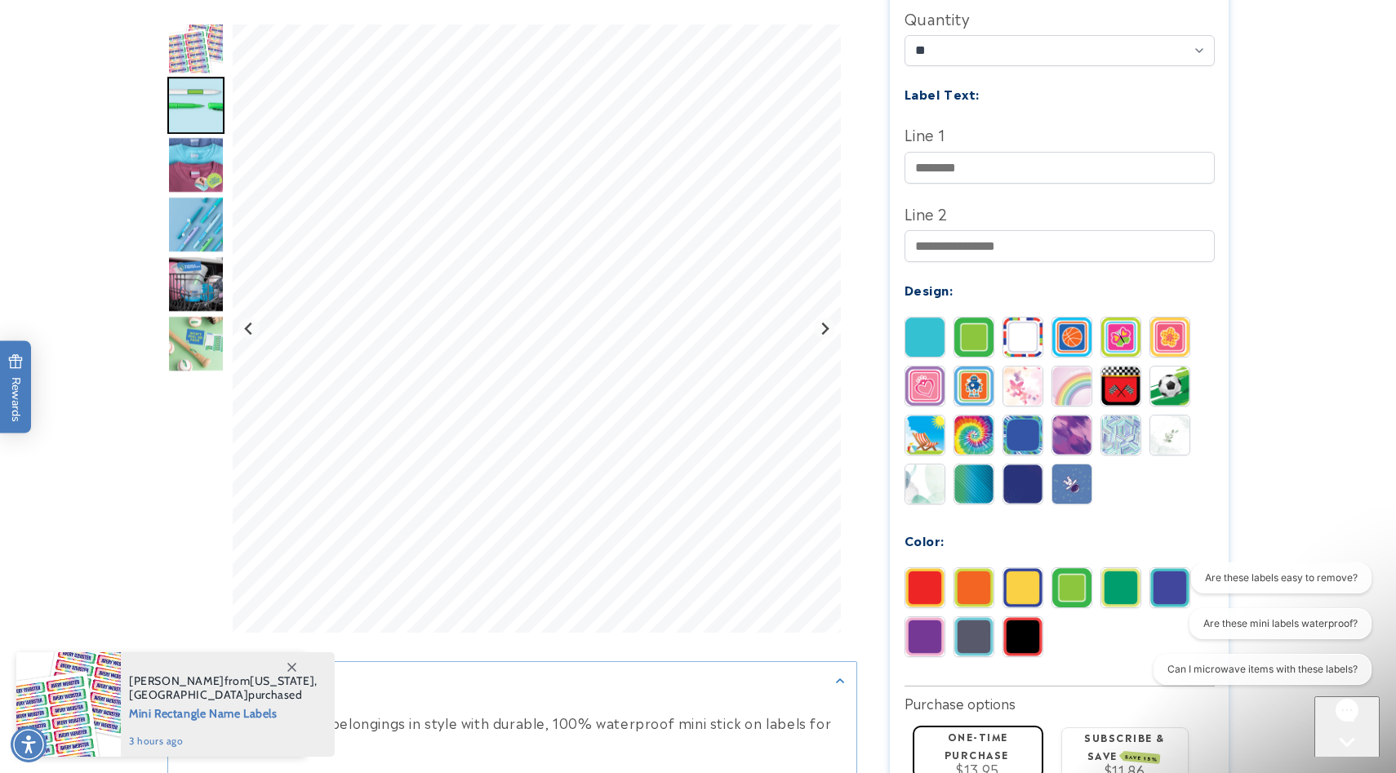
click at [938, 318] on img at bounding box center [924, 337] width 39 height 39
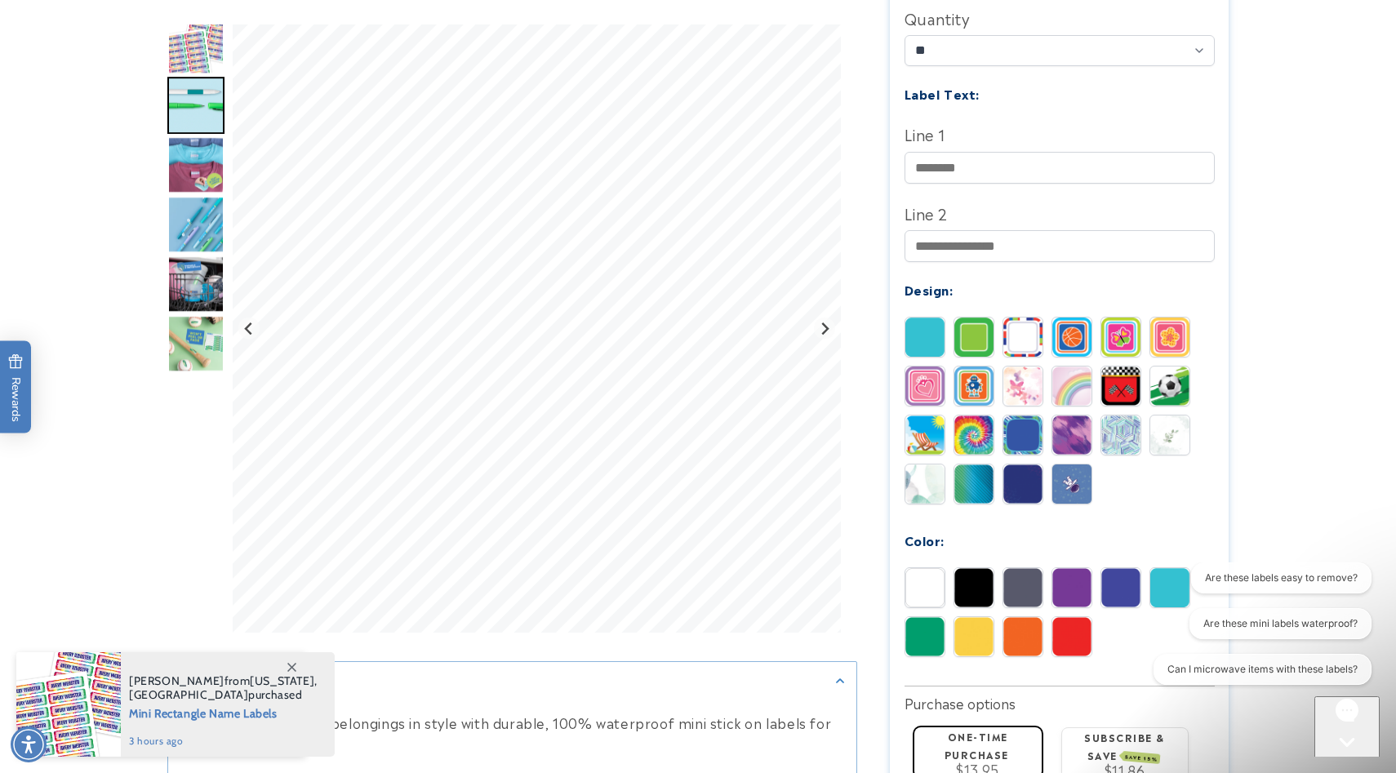
click at [969, 318] on img at bounding box center [973, 337] width 39 height 39
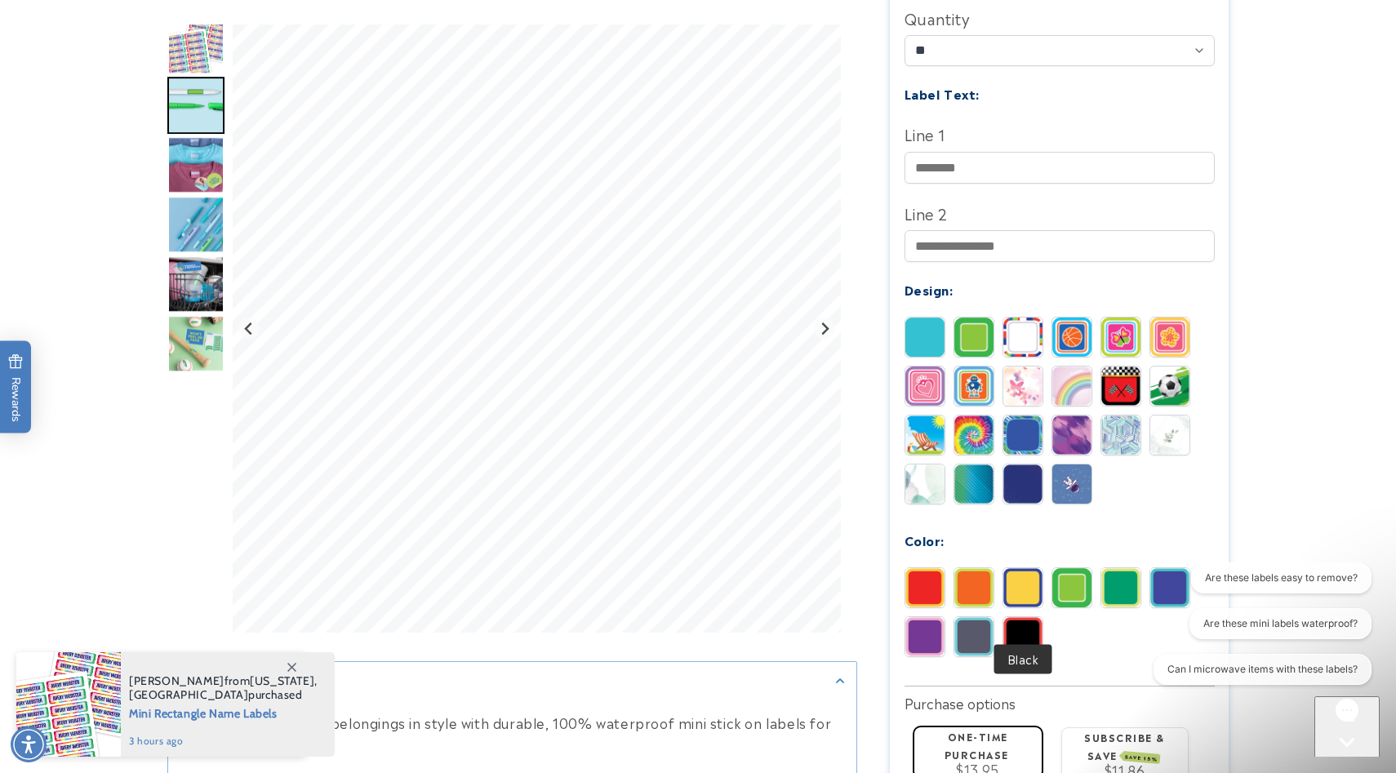
click at [1023, 617] on img at bounding box center [1022, 636] width 39 height 39
click at [913, 568] on img at bounding box center [924, 587] width 39 height 39
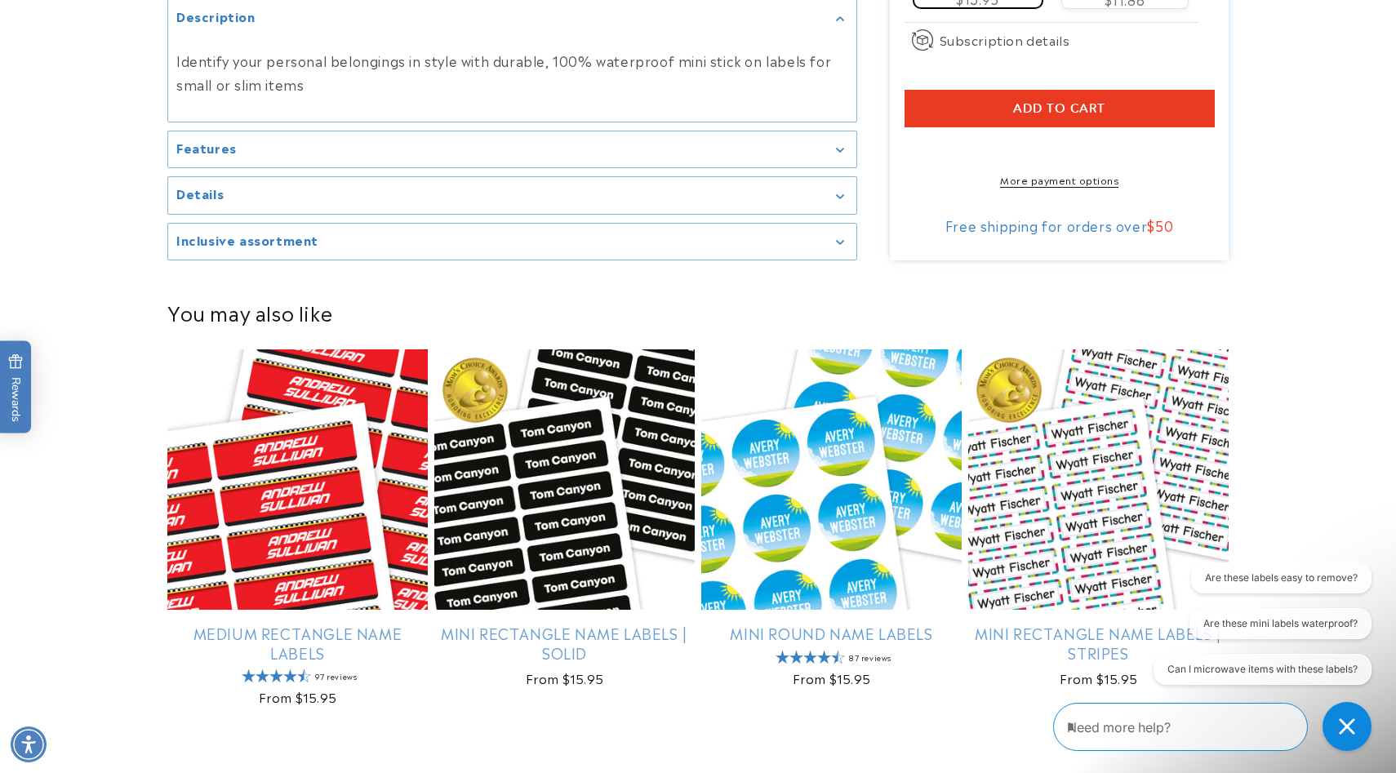
scroll to position [1375, 0]
